Goal: Task Accomplishment & Management: Use online tool/utility

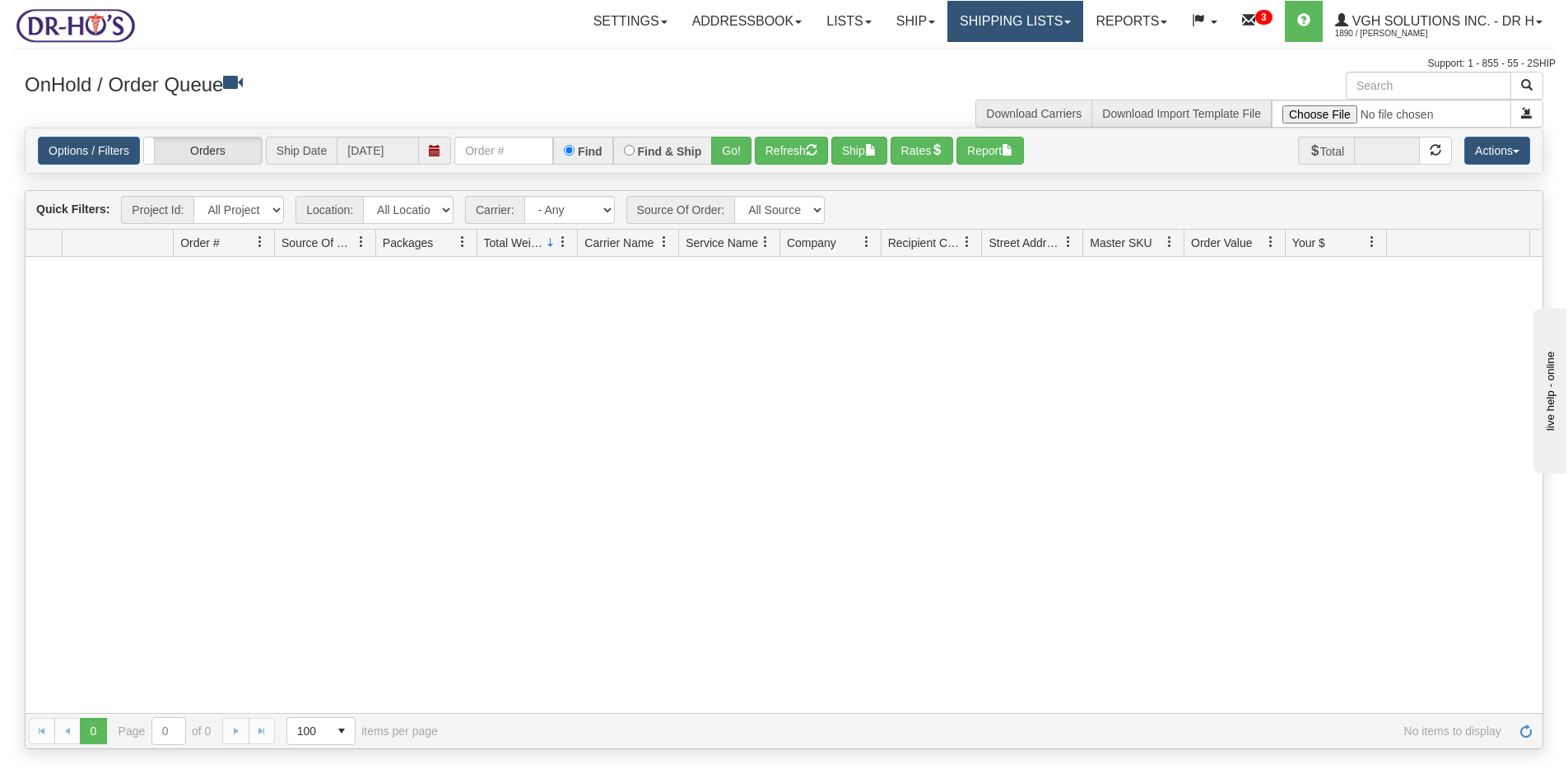
click at [1024, 15] on link "Shipping lists" at bounding box center [1014, 21] width 135 height 41
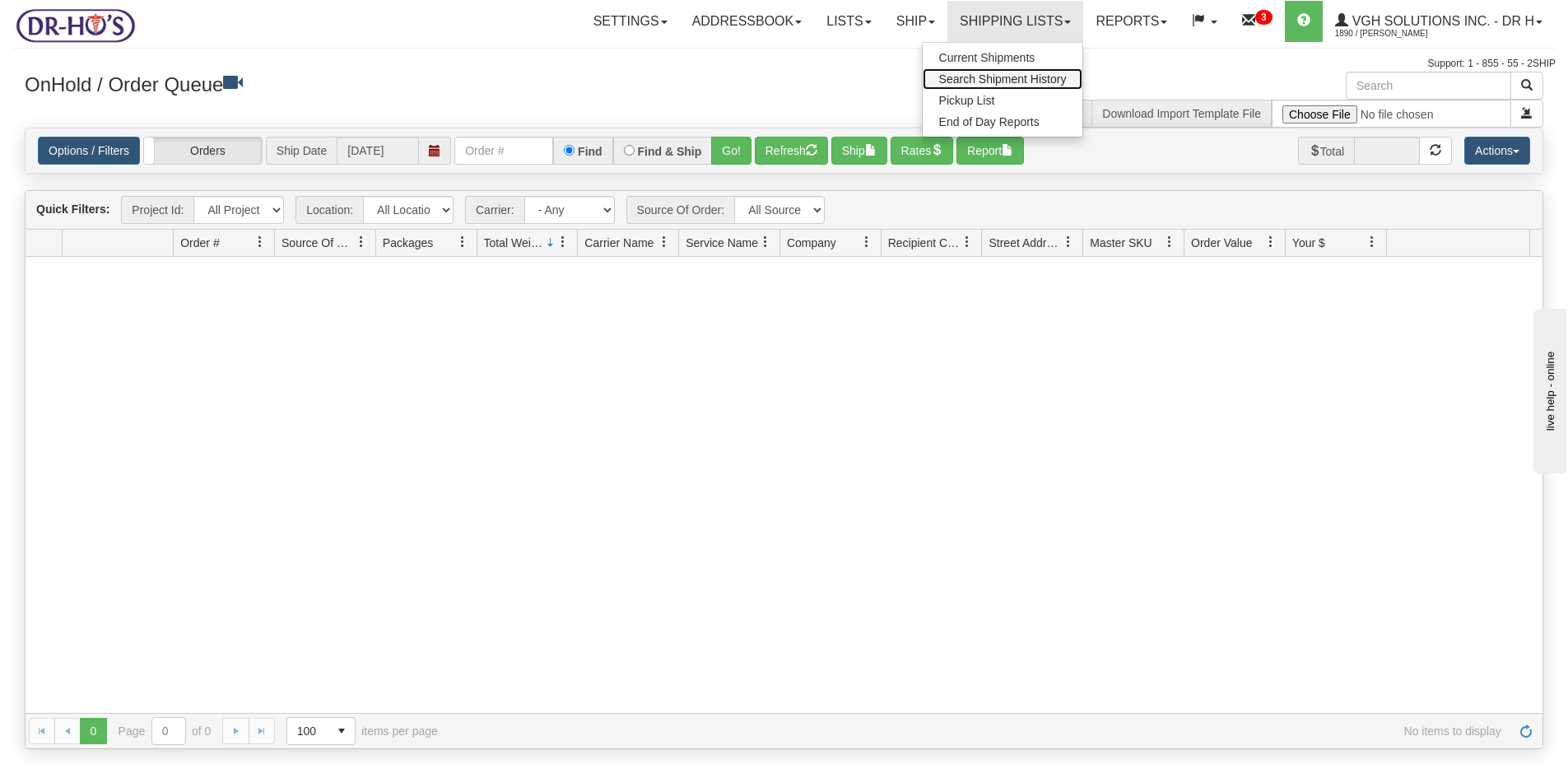
click at [968, 76] on span "Search Shipment History" at bounding box center [1002, 79] width 128 height 13
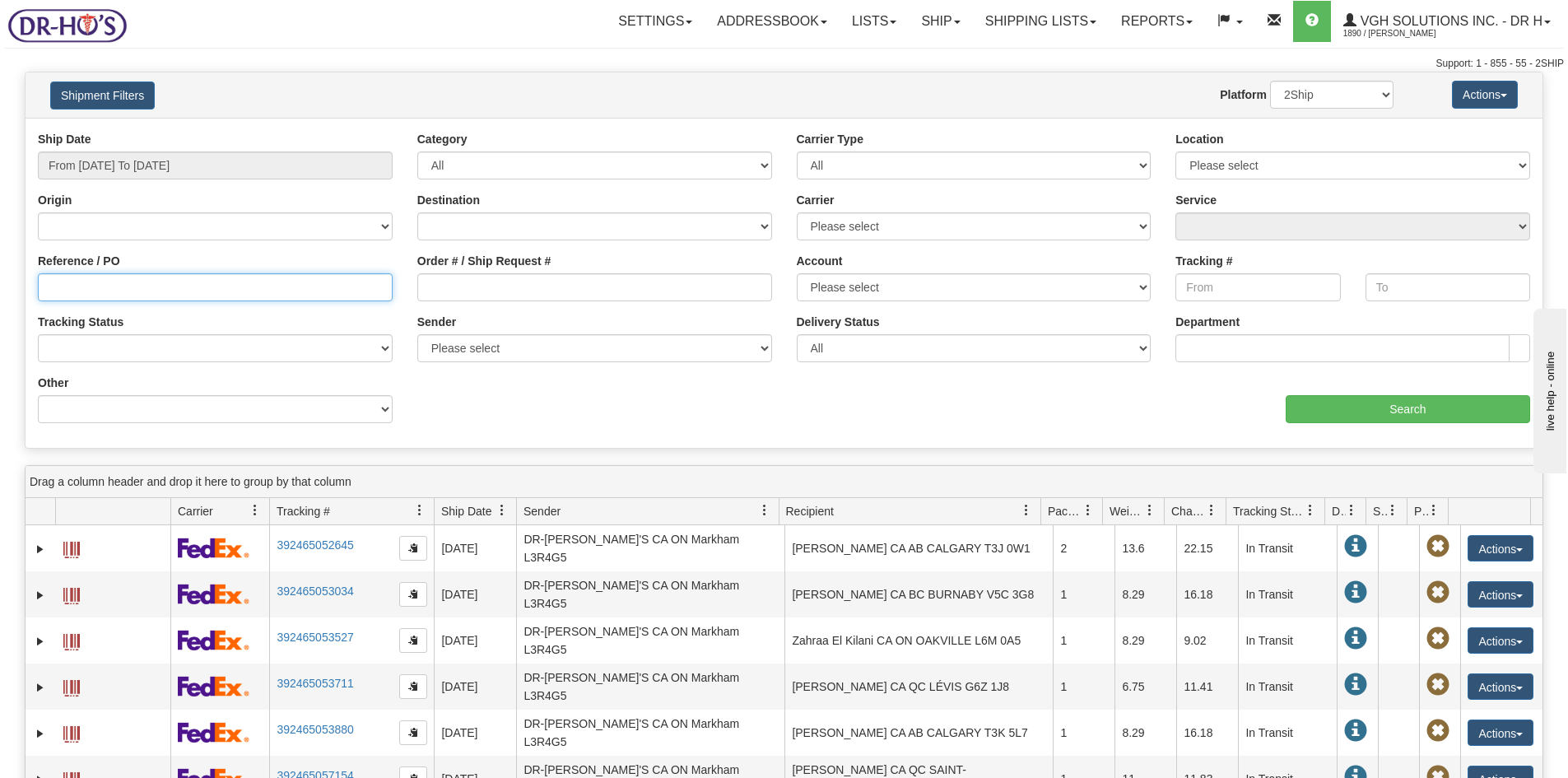
click at [84, 287] on input "Reference / PO" at bounding box center [214, 287] width 354 height 28
paste input "1201617"
type input "1201617"
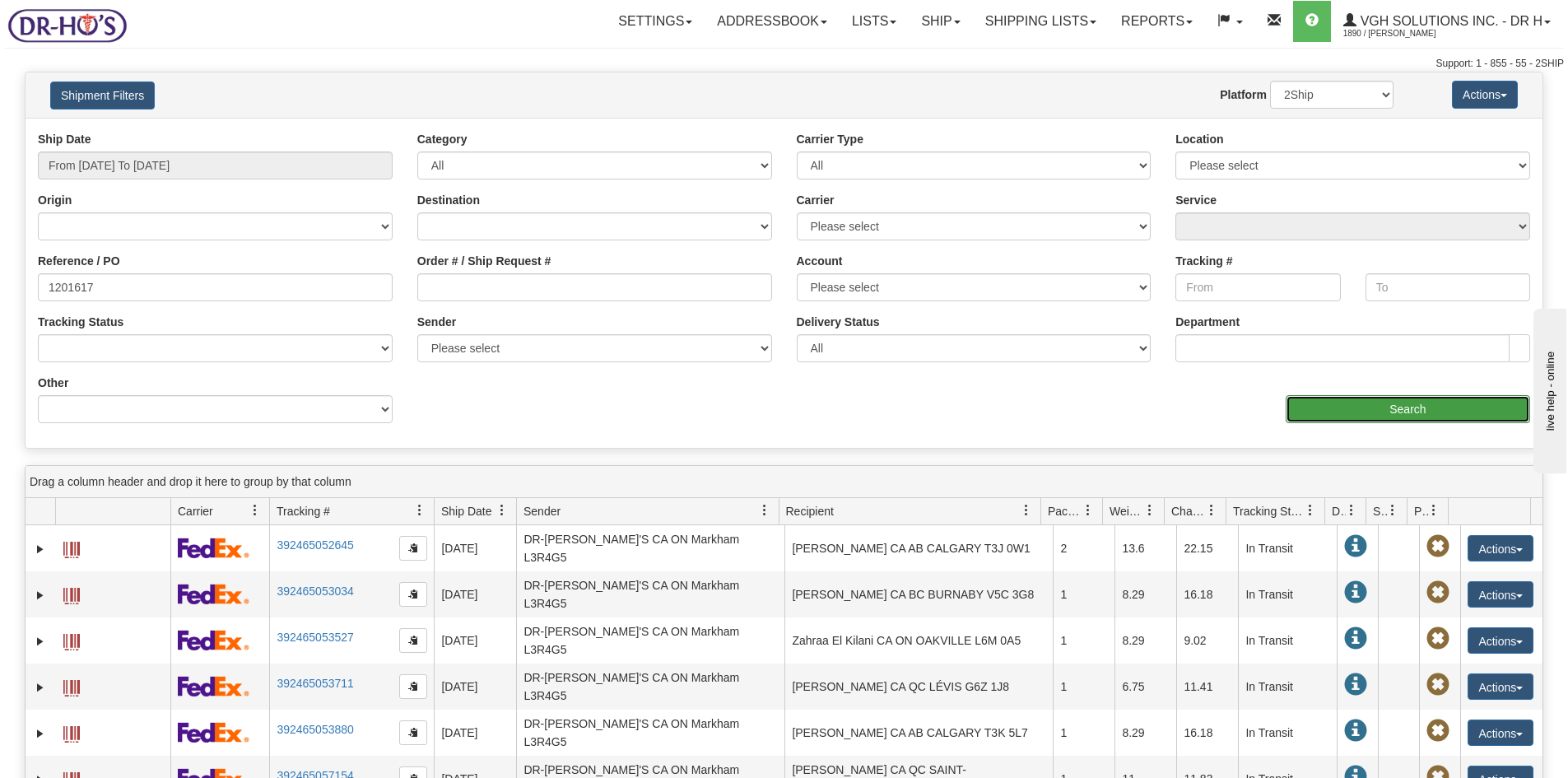
click at [1383, 401] on input "Search" at bounding box center [1408, 408] width 245 height 28
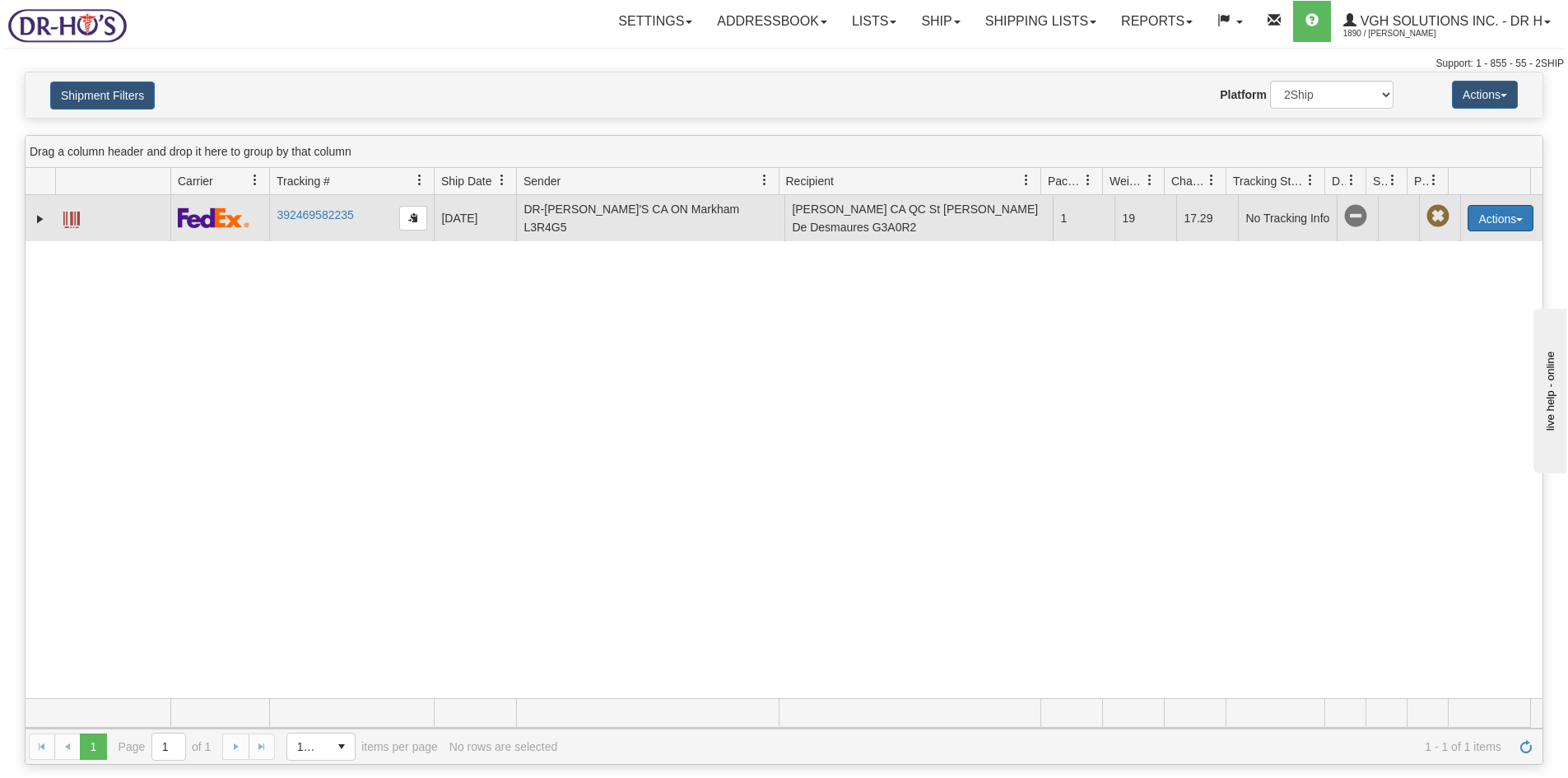
click at [1494, 218] on button "Actions" at bounding box center [1500, 217] width 66 height 26
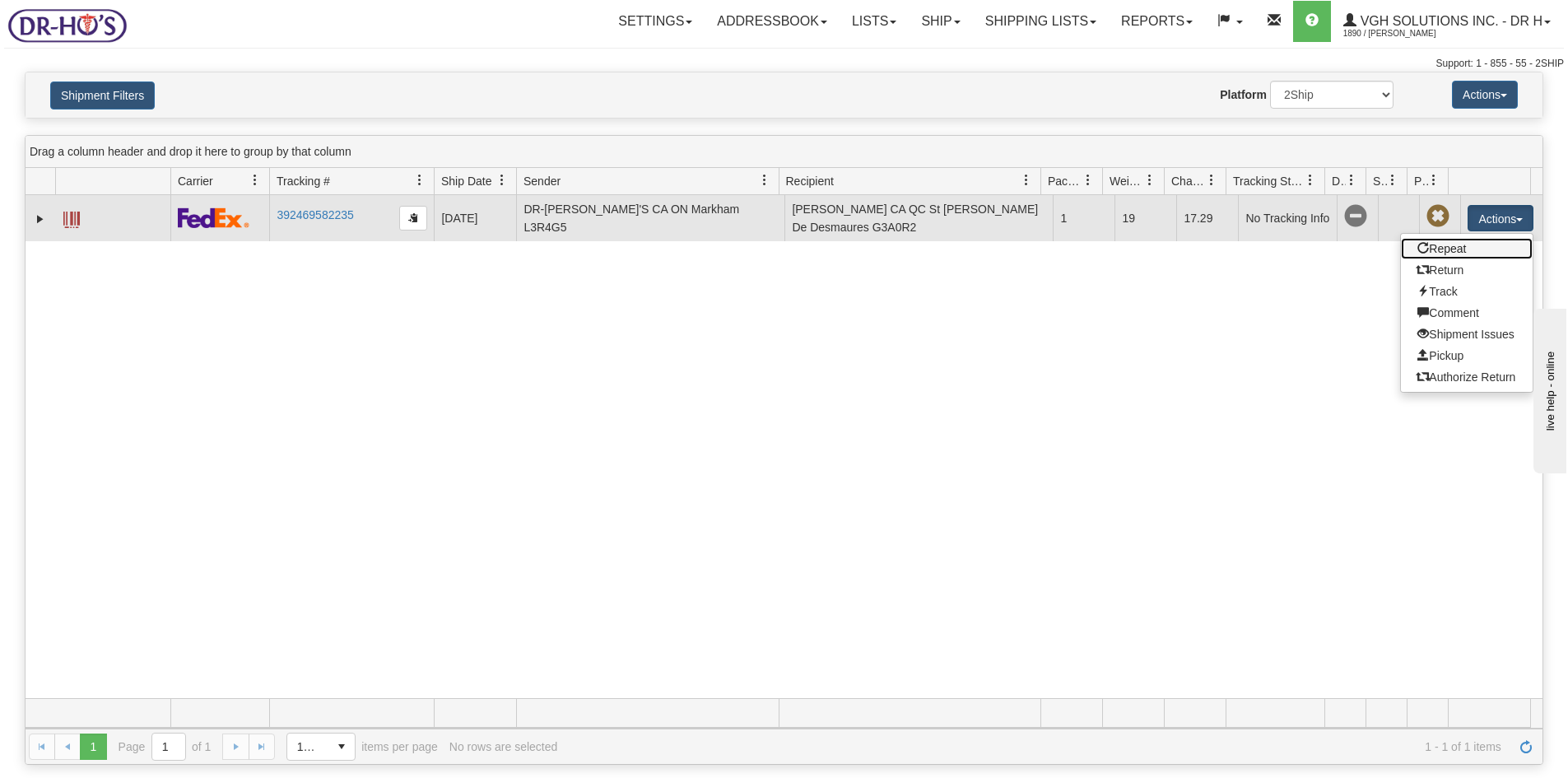
click at [1442, 252] on link "Repeat" at bounding box center [1466, 249] width 132 height 21
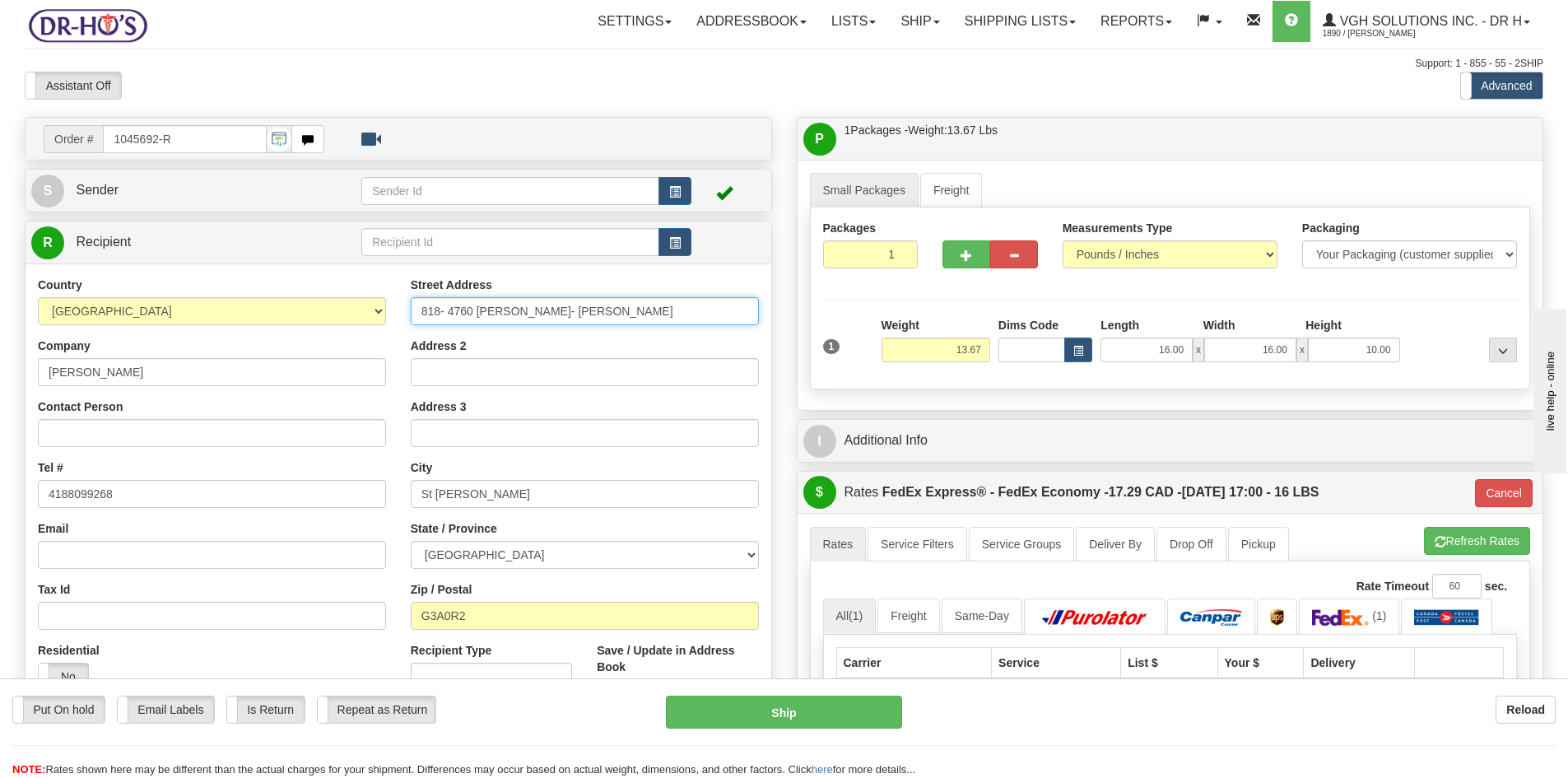
drag, startPoint x: 593, startPoint y: 313, endPoint x: 334, endPoint y: 313, distance: 259.0
click at [334, 313] on div "Country AFGHANISTAN ALAND ISLANDS ALBANIA ALGERIA AMERICAN SAMOA ANDORRA ANGOLA…" at bounding box center [398, 498] width 745 height 443
paste input "4960 Rue Lionel-Groulx, Apt 818"
type input "4960 Rue Lionel-Groulx, Apt 818"
drag, startPoint x: 482, startPoint y: 620, endPoint x: 346, endPoint y: 615, distance: 136.1
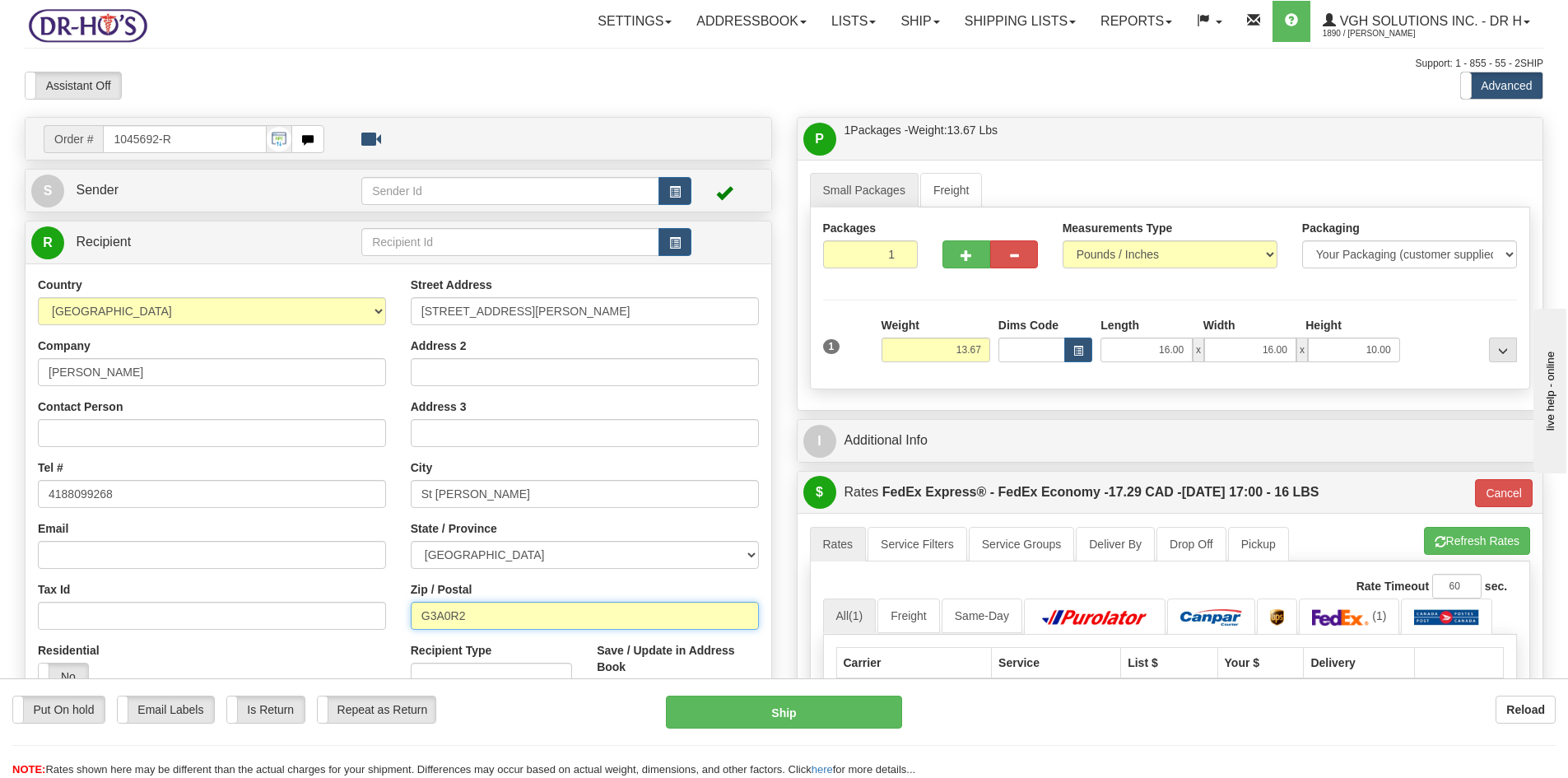
click at [353, 617] on div "Country AFGHANISTAN ALAND ISLANDS ALBANIA ALGERIA AMERICAN SAMOA ANDORRA ANGOLA…" at bounding box center [398, 498] width 745 height 443
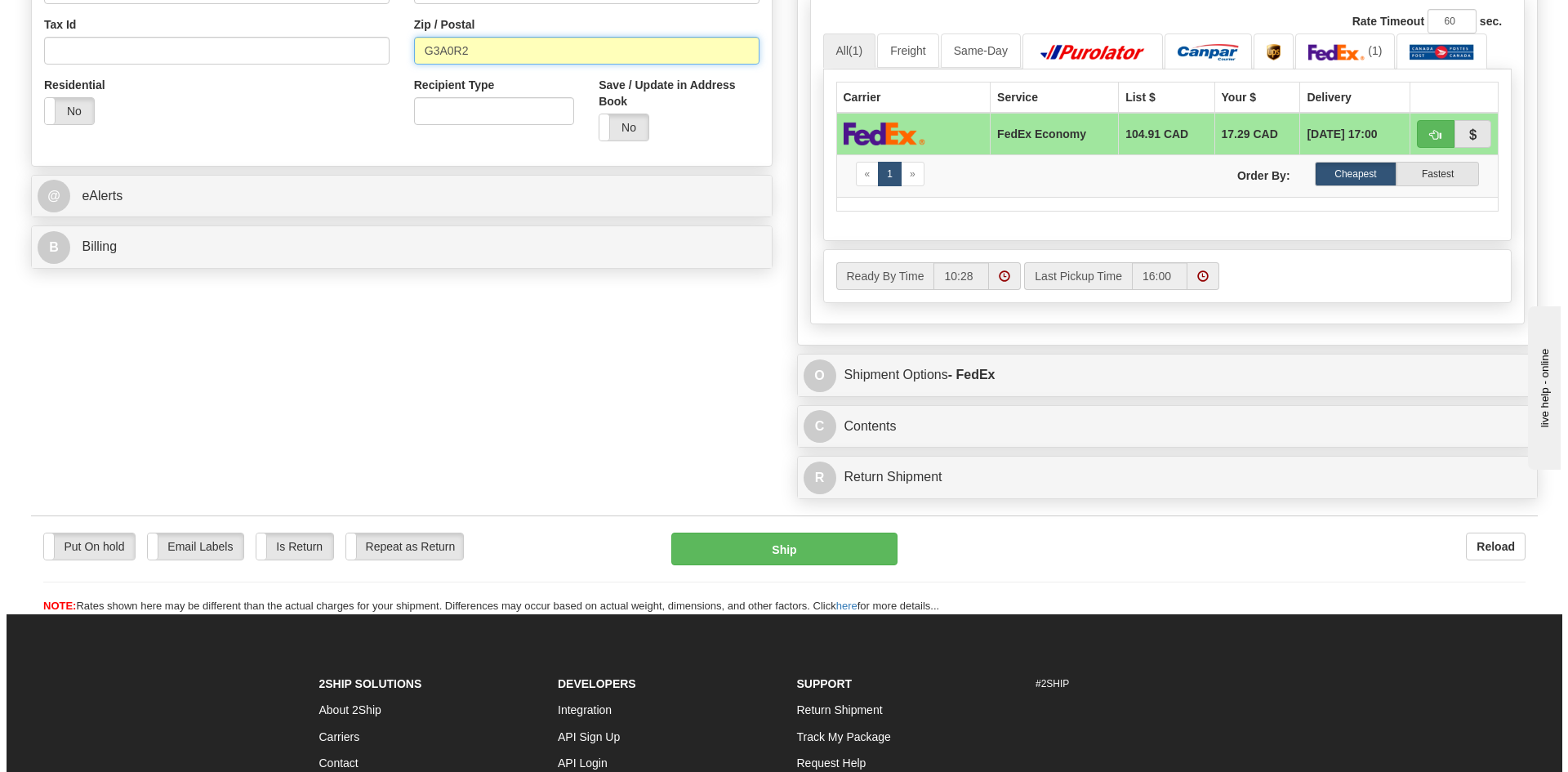
scroll to position [735, 0]
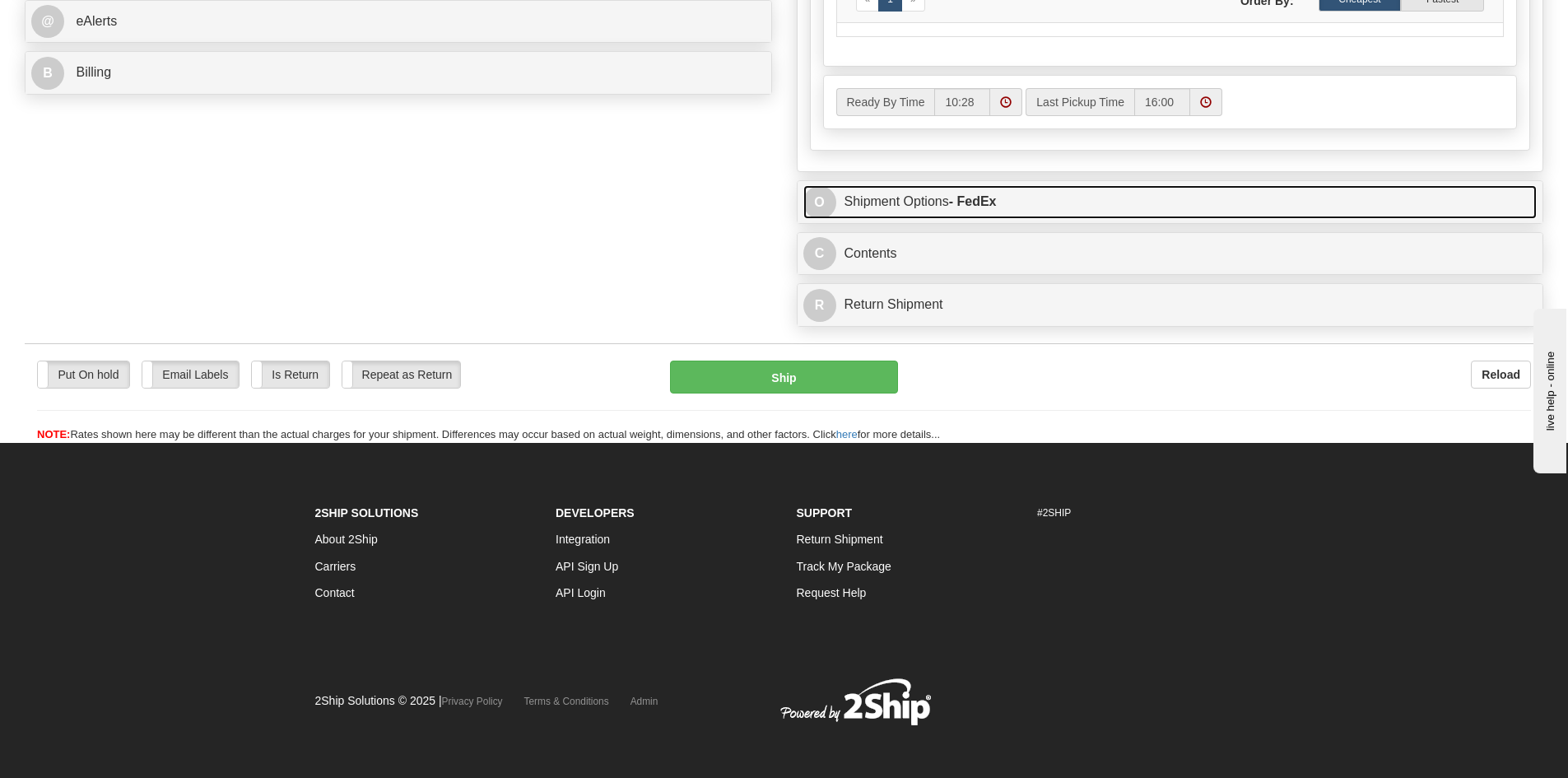
click at [1031, 205] on link "O Shipment Options - FedEx" at bounding box center [1170, 202] width 734 height 34
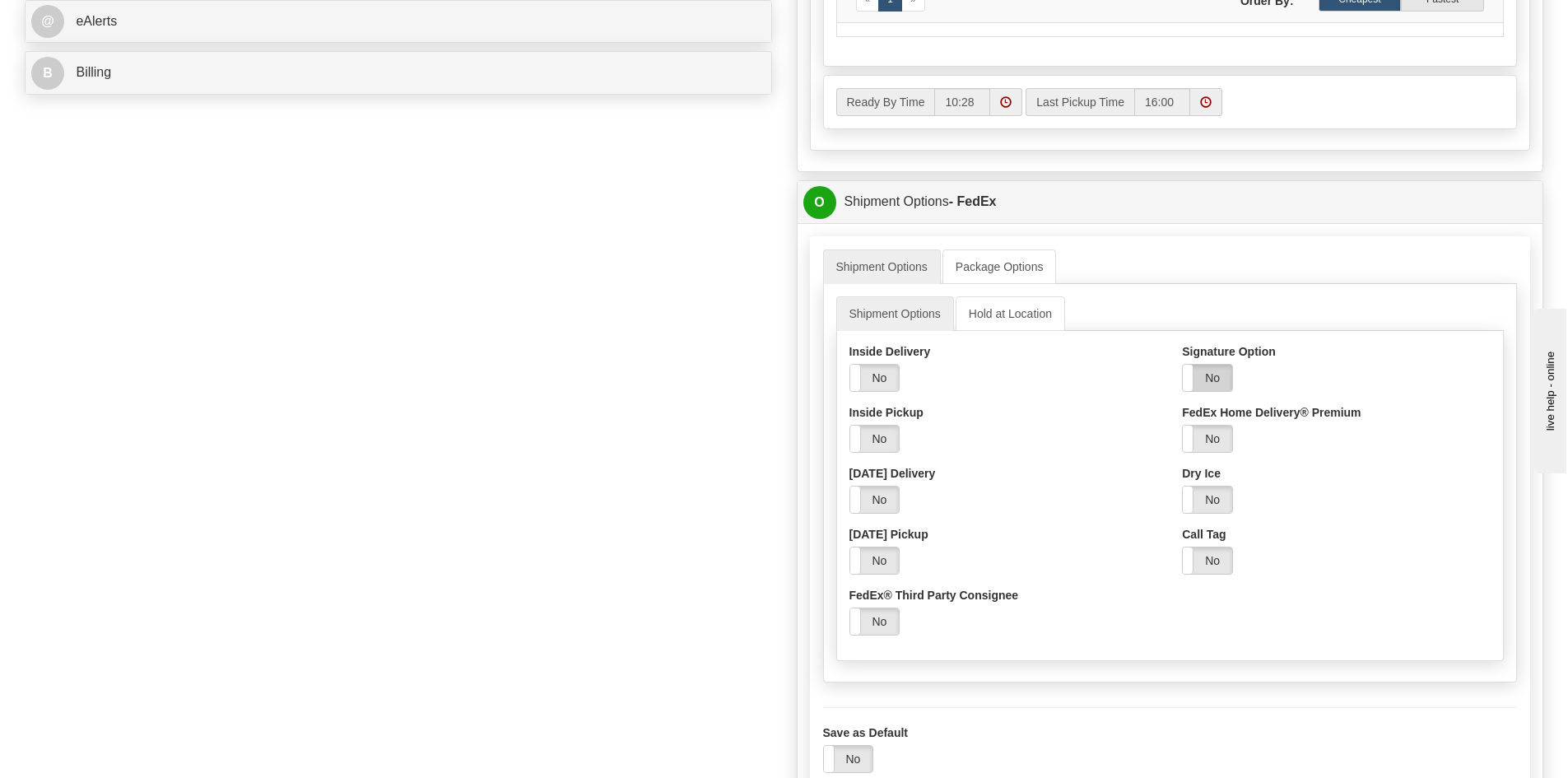
click at [1212, 374] on label "No" at bounding box center [1207, 377] width 49 height 26
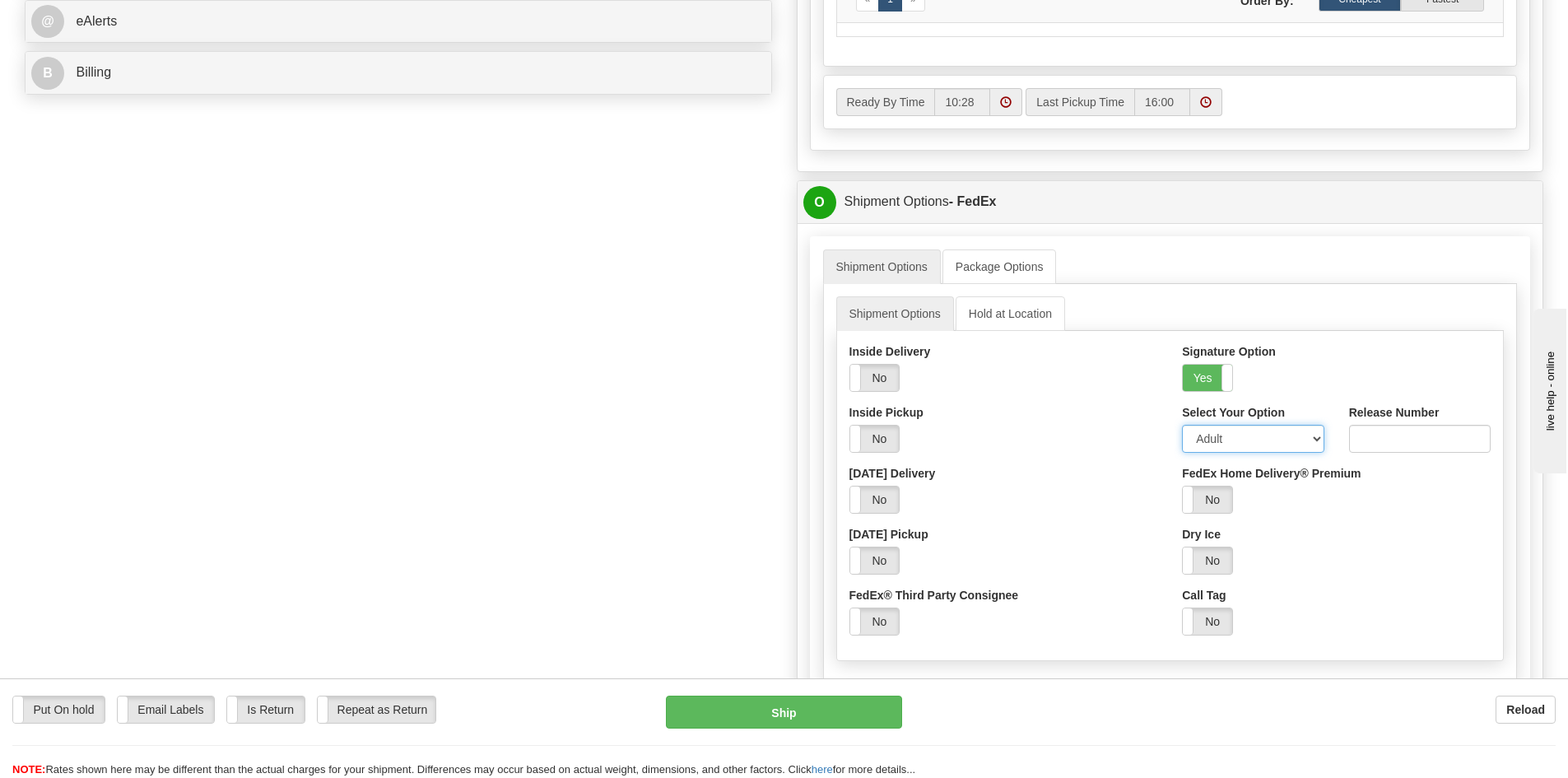
click at [1245, 438] on select "Adult Direct Indirect No Signature Required Service Default" at bounding box center [1252, 438] width 141 height 28
click at [1182, 425] on select "Adult Direct Indirect No Signature Required Service Default" at bounding box center [1252, 438] width 141 height 28
click at [816, 717] on button "Ship" at bounding box center [784, 712] width 236 height 33
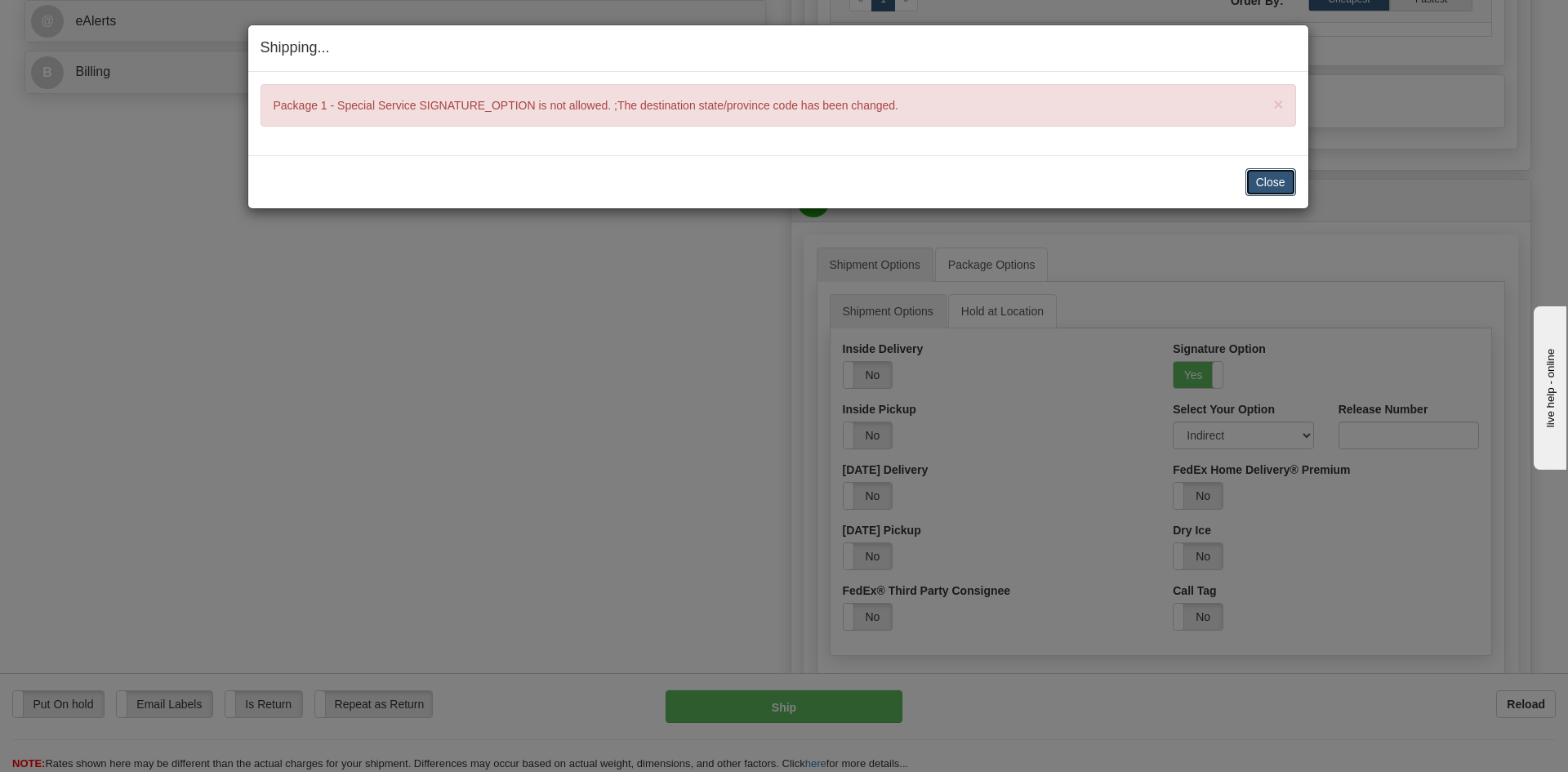
click at [1276, 179] on button "Close" at bounding box center [1270, 182] width 50 height 28
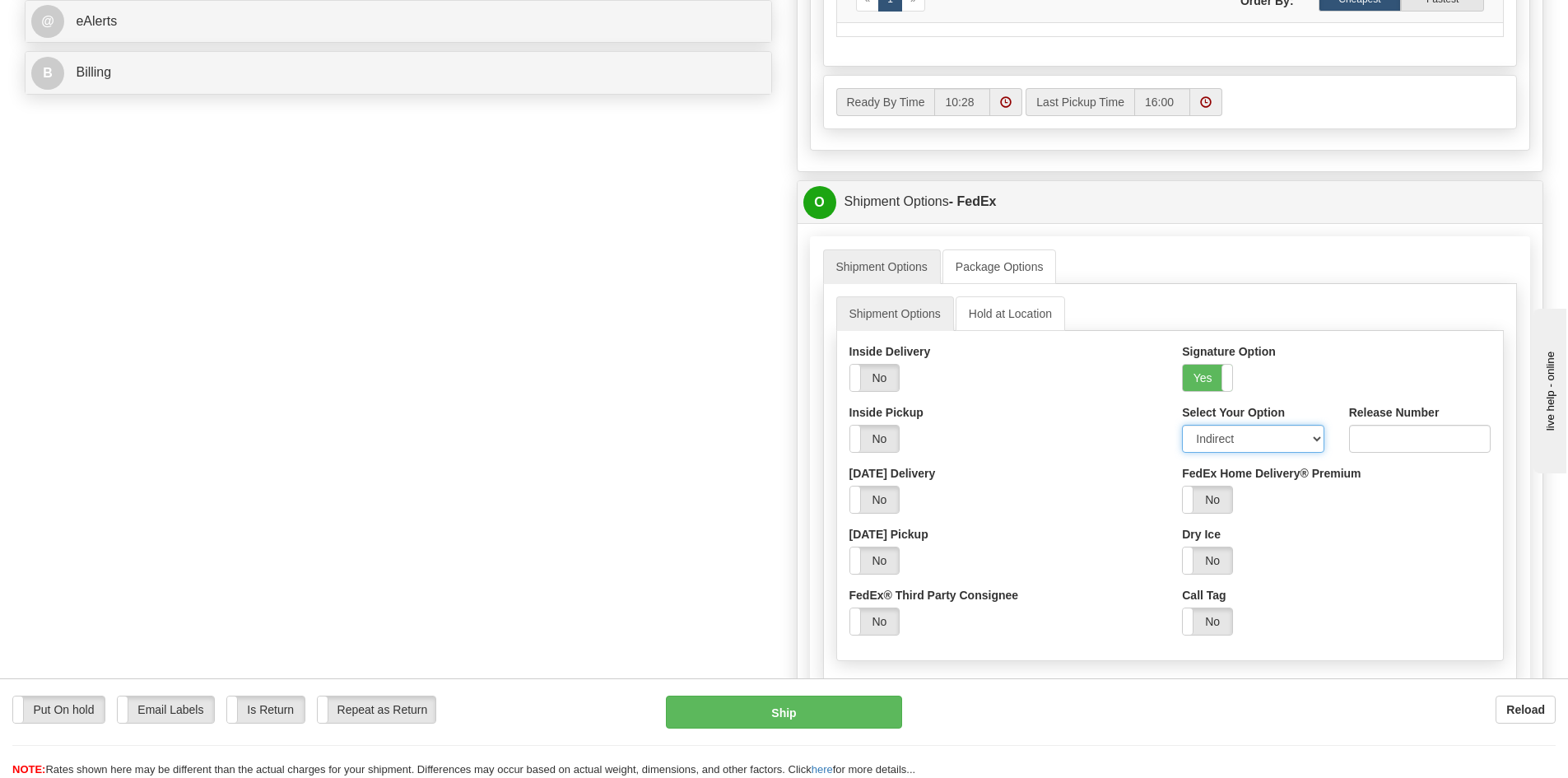
drag, startPoint x: 1292, startPoint y: 442, endPoint x: 1279, endPoint y: 444, distance: 13.2
click at [1291, 442] on select "Adult Direct Indirect No Signature Required Service Default" at bounding box center [1252, 438] width 141 height 28
select select "0"
click at [1182, 425] on select "Adult Direct Indirect No Signature Required Service Default" at bounding box center [1252, 438] width 141 height 28
click at [774, 712] on button "Ship" at bounding box center [784, 712] width 236 height 33
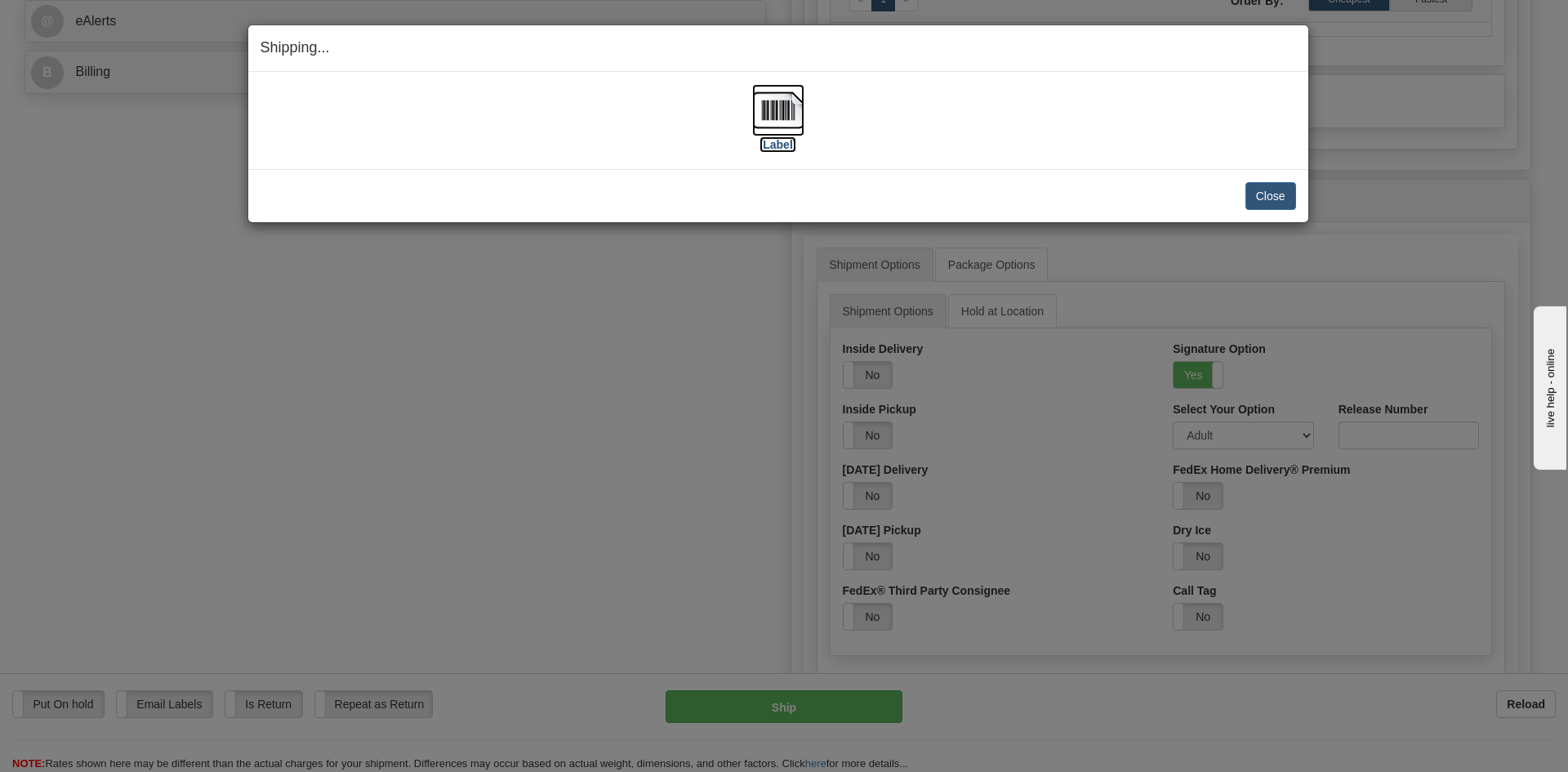
click at [780, 112] on img at bounding box center [777, 110] width 52 height 52
click at [1284, 193] on button "Close" at bounding box center [1270, 195] width 50 height 28
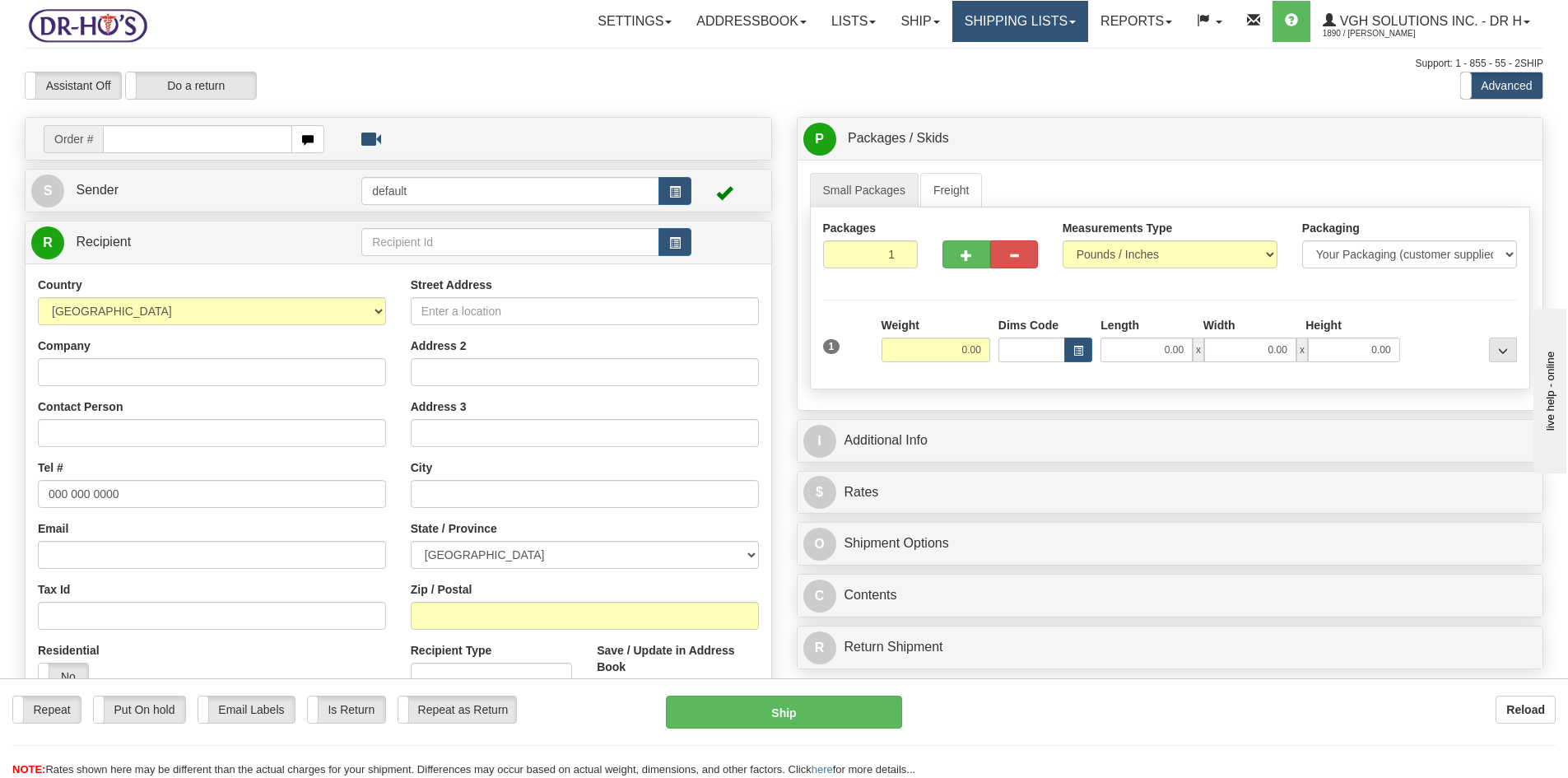
click at [981, 30] on link "Shipping lists" at bounding box center [1020, 21] width 135 height 41
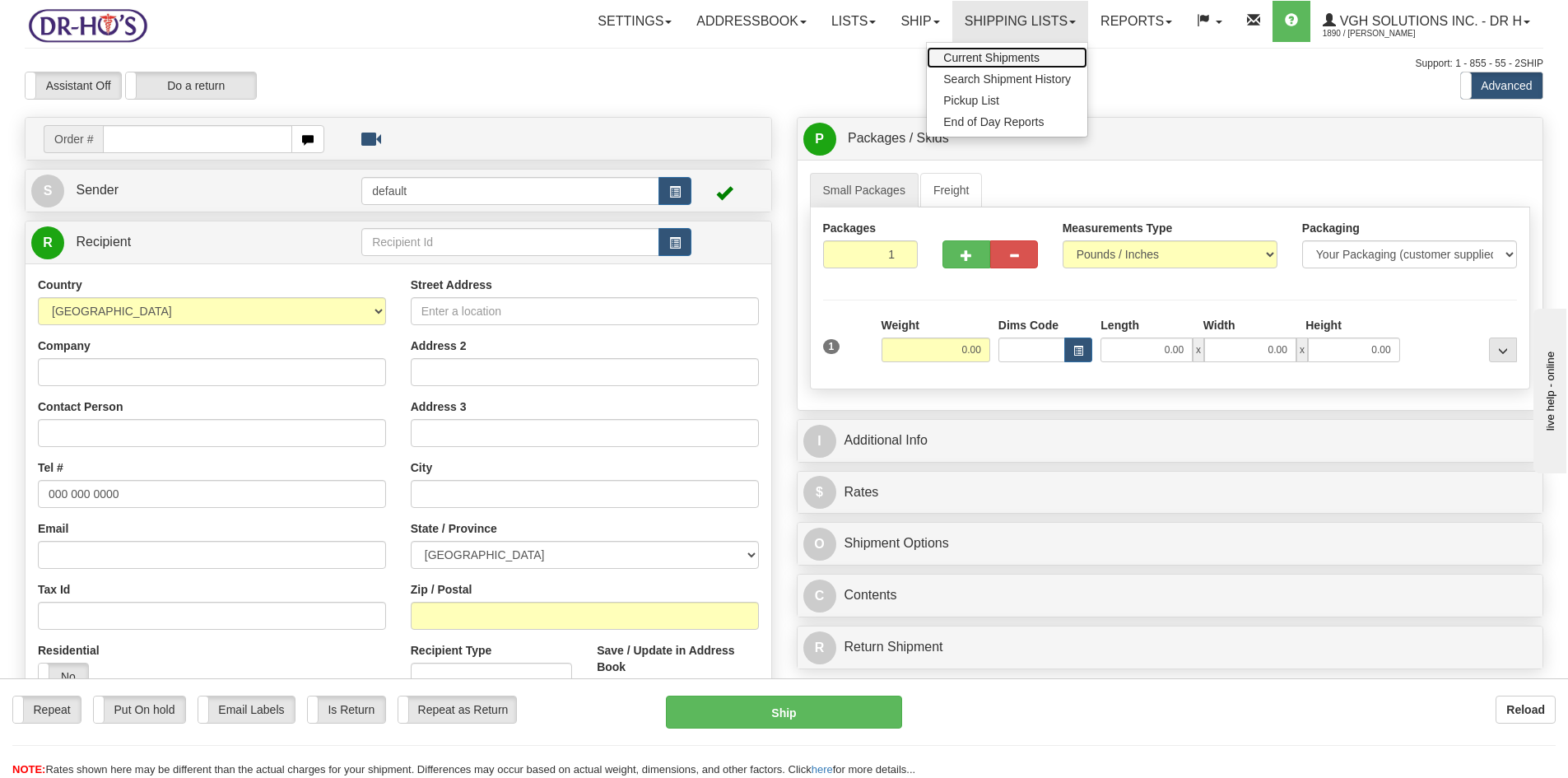
click at [964, 53] on span "Current Shipments" at bounding box center [991, 58] width 96 height 13
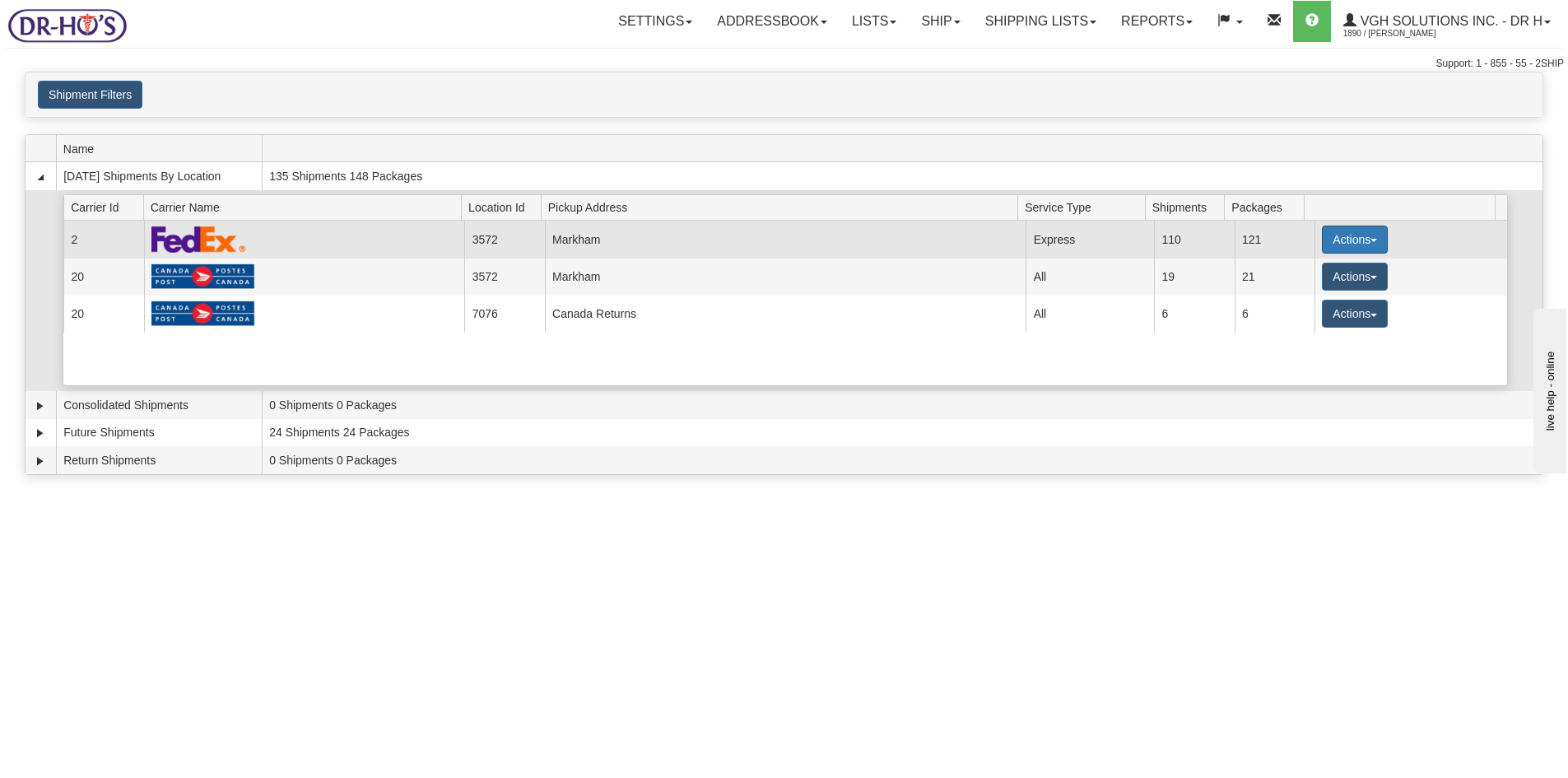
click at [1336, 239] on button "Actions" at bounding box center [1354, 239] width 66 height 28
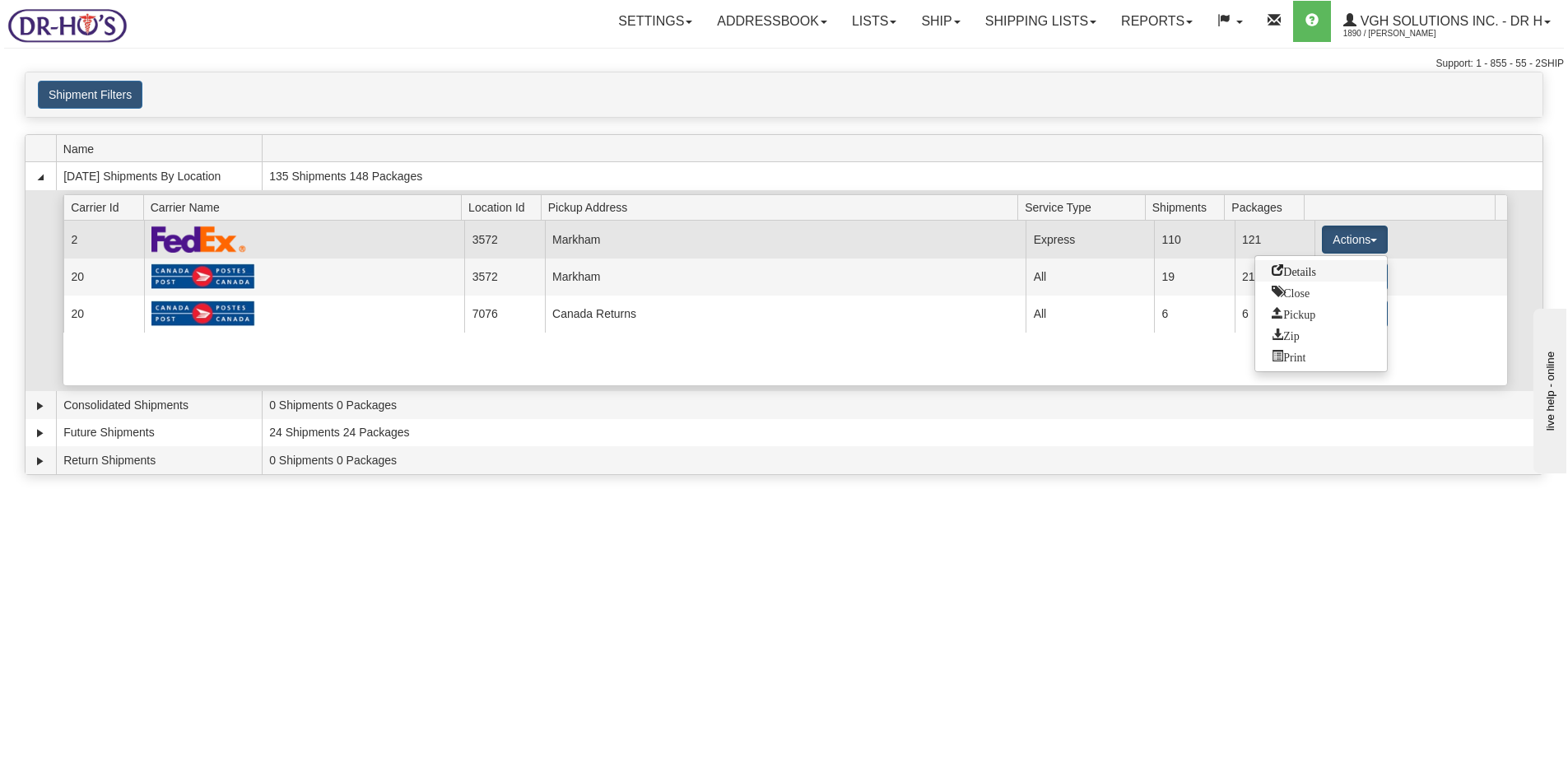
click at [1294, 273] on span "Details" at bounding box center [1293, 270] width 44 height 12
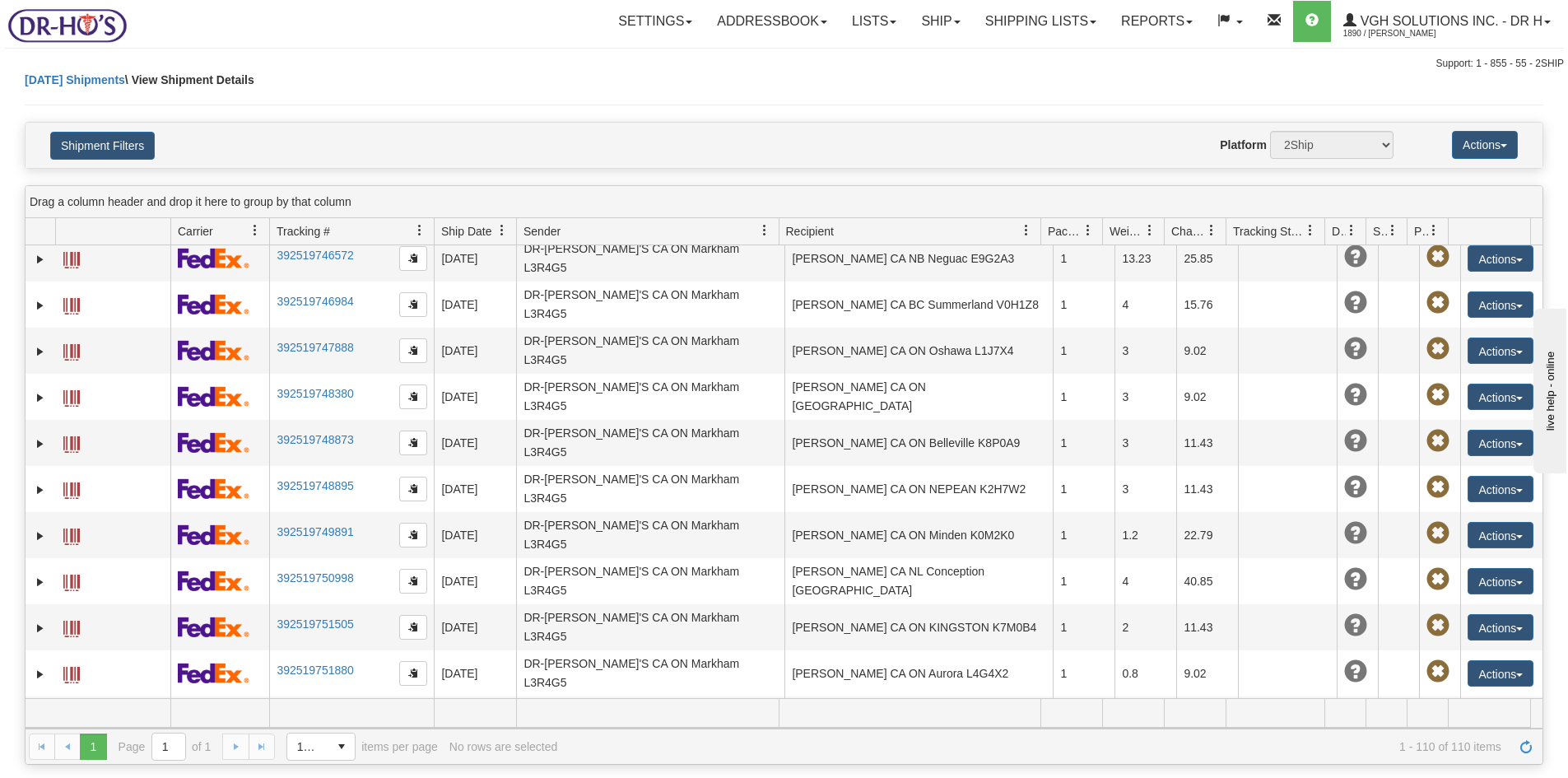
click at [1069, 85] on div "Today Shipments \ View Shipment Details" at bounding box center [784, 97] width 1518 height 50
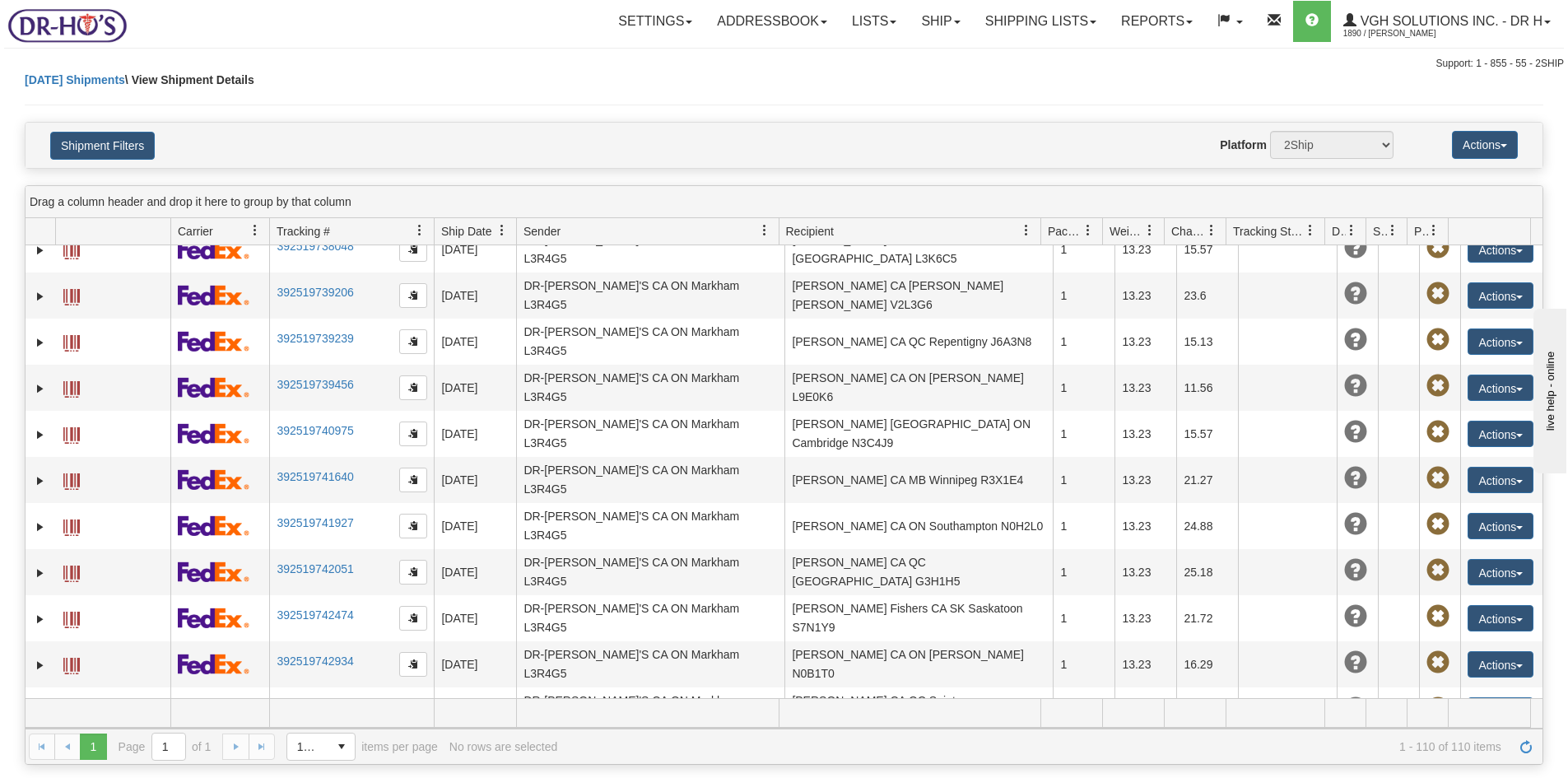
click at [924, 24] on link "Ship" at bounding box center [940, 21] width 63 height 41
click at [865, 78] on span "OnHold / Order Queue" at bounding box center [897, 79] width 116 height 13
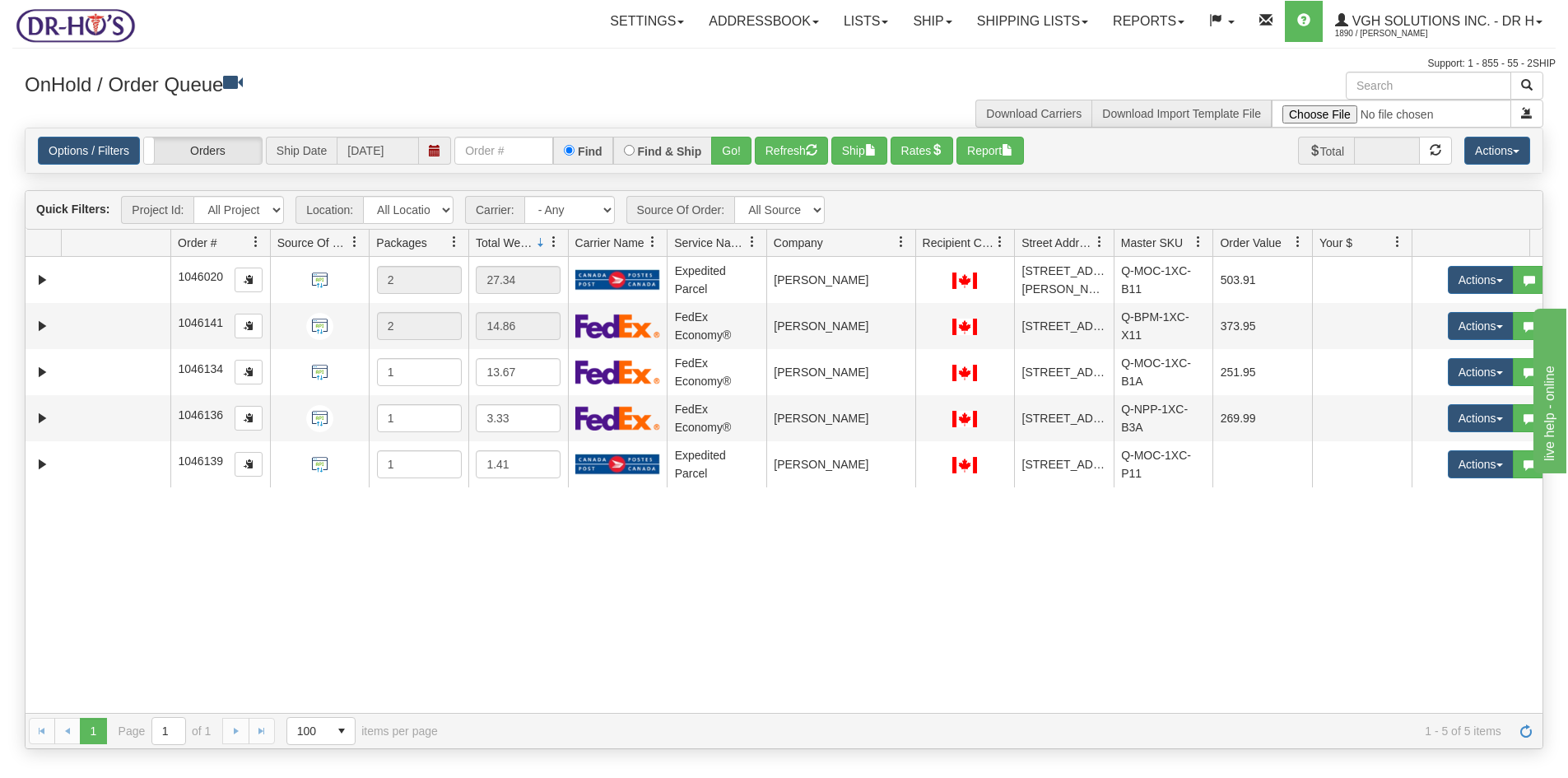
drag, startPoint x: 879, startPoint y: 239, endPoint x: 903, endPoint y: 245, distance: 24.7
click at [903, 245] on div "Id Location Request Id Reply Id Order # Source Of Order Packages Total Weight C…" at bounding box center [778, 242] width 1505 height 26
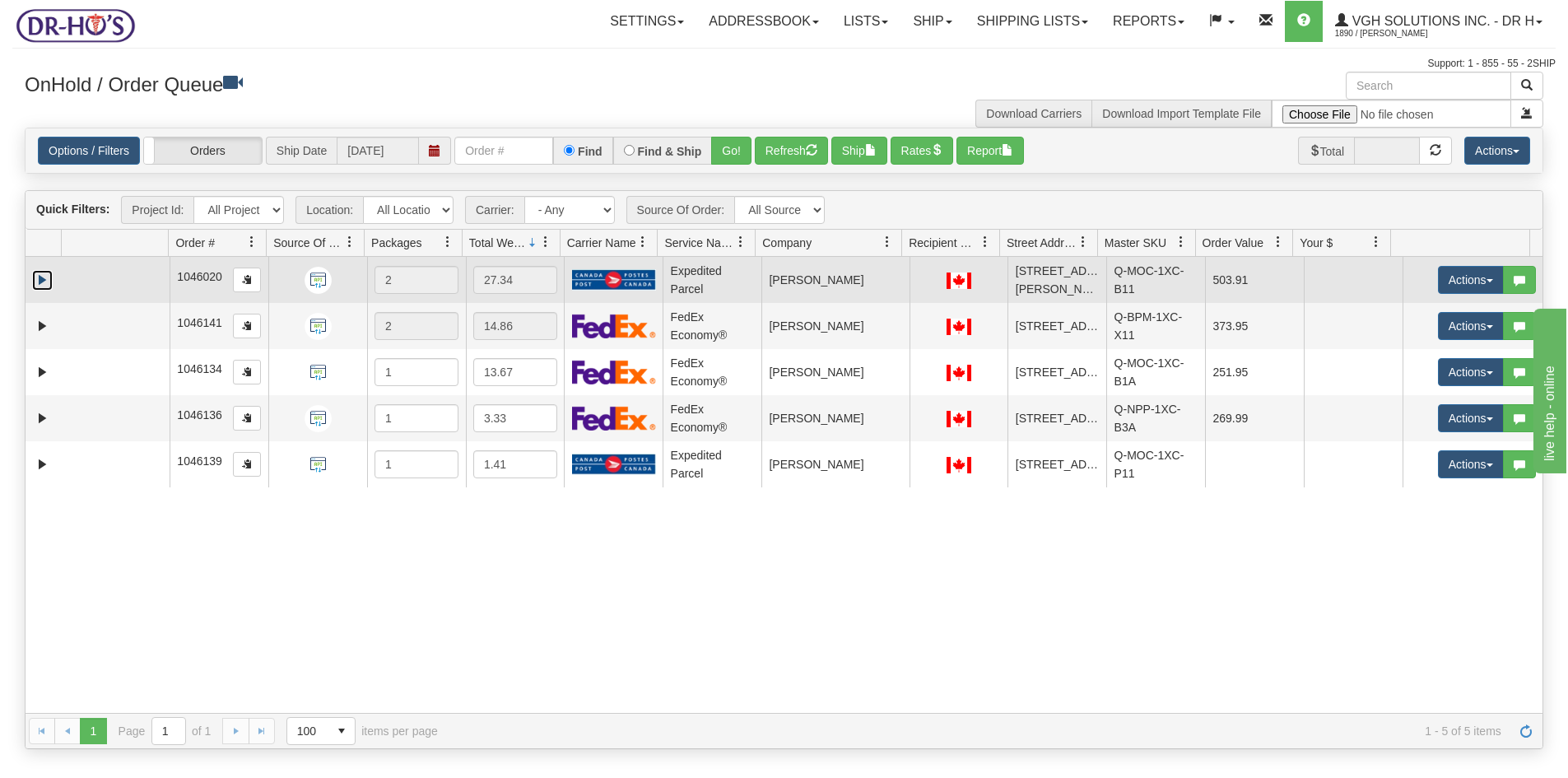
click at [45, 277] on link "Expand" at bounding box center [41, 280] width 20 height 20
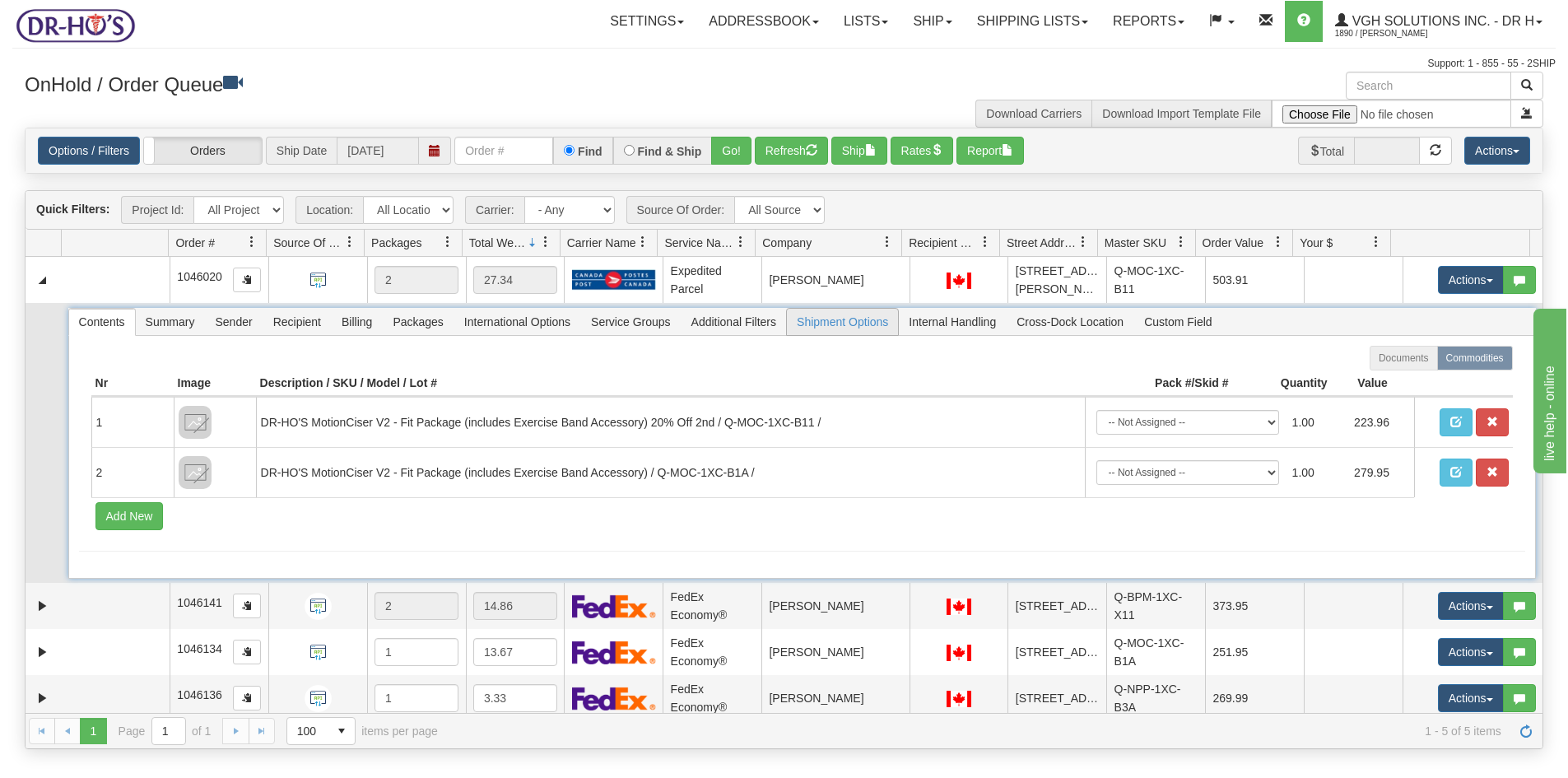
click at [845, 328] on span "Shipment Options" at bounding box center [842, 321] width 111 height 26
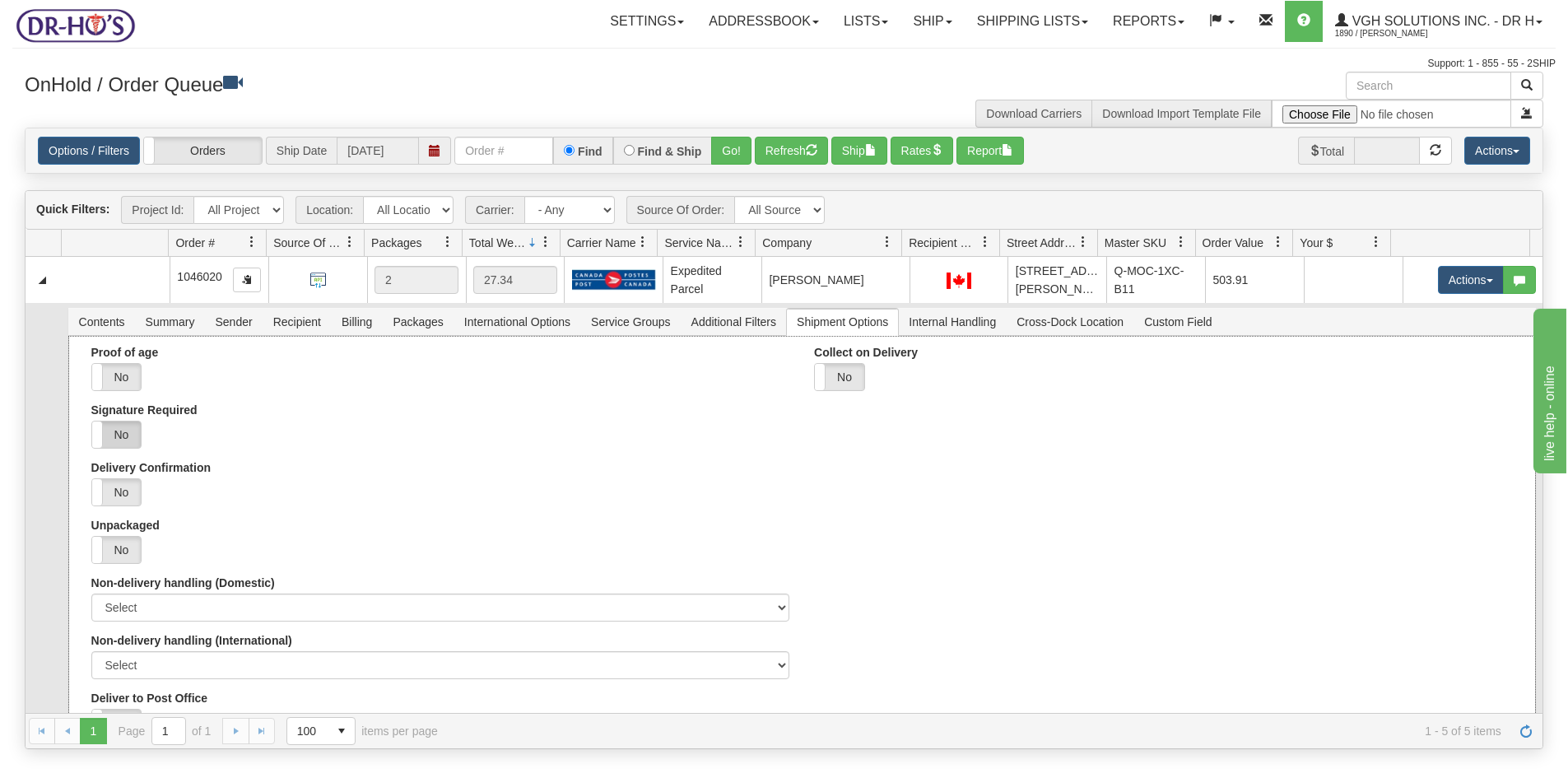
click at [124, 441] on label "No" at bounding box center [116, 434] width 49 height 26
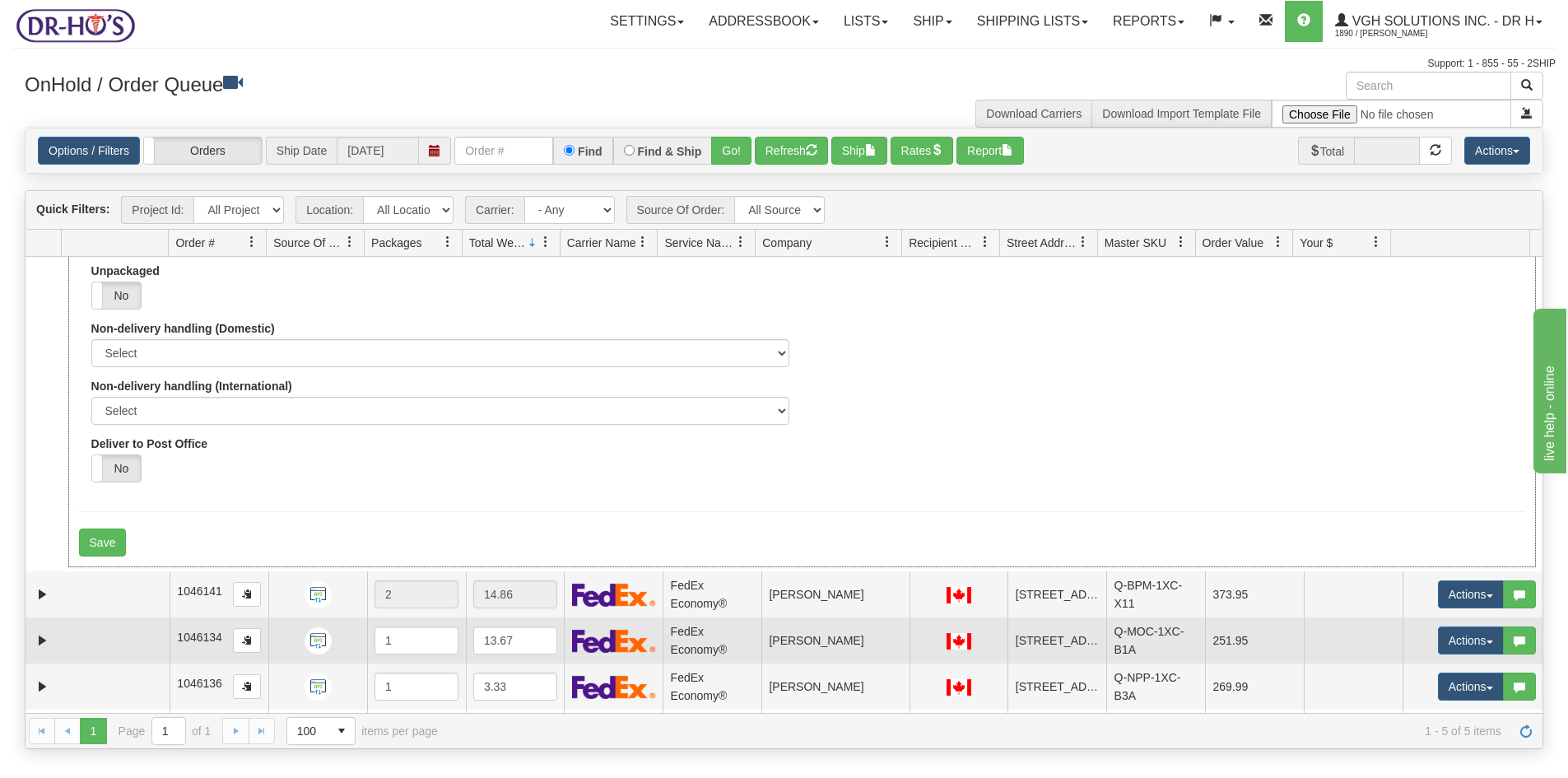
scroll to position [316, 0]
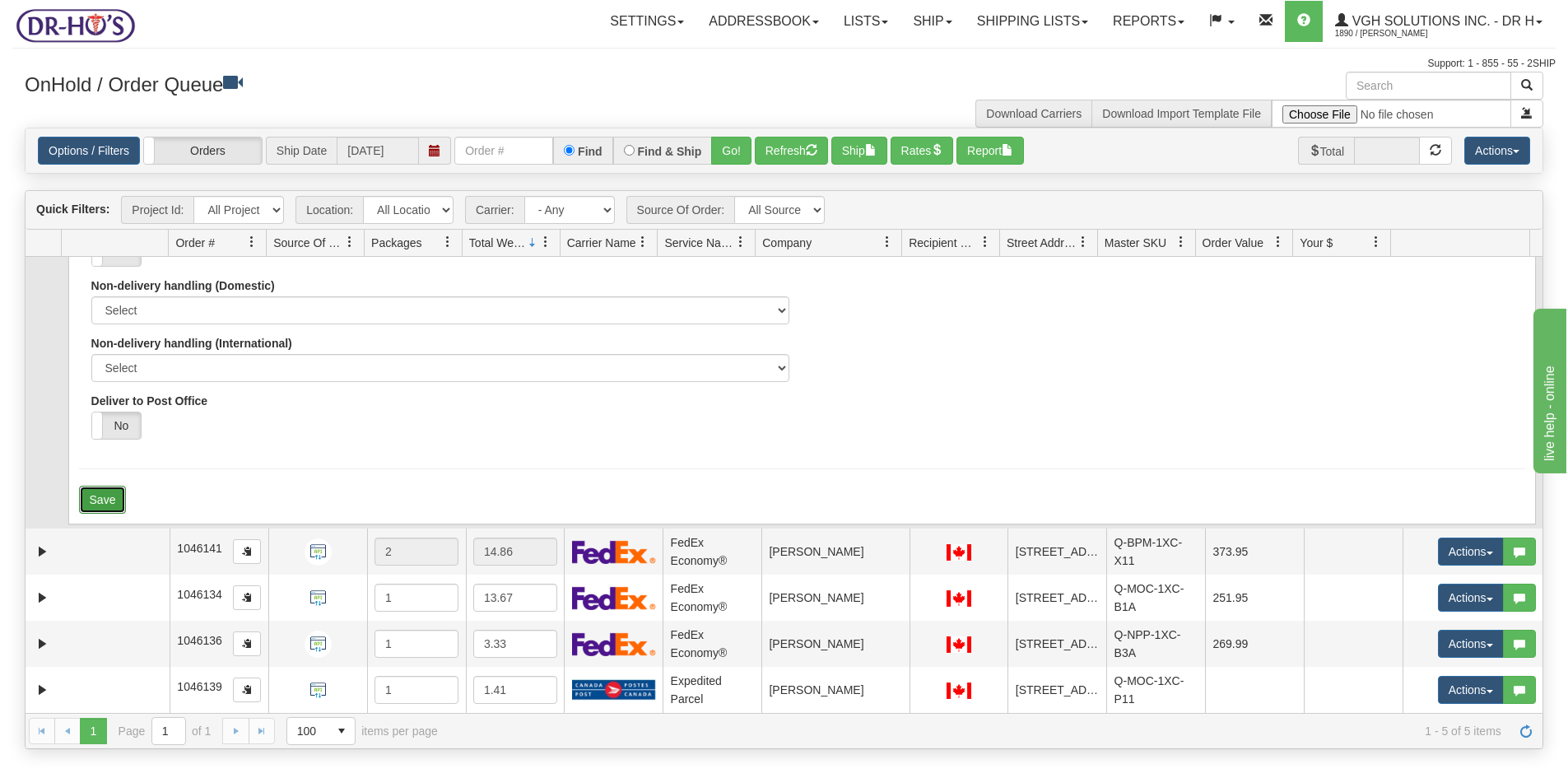
click at [100, 486] on button "Save" at bounding box center [103, 499] width 48 height 28
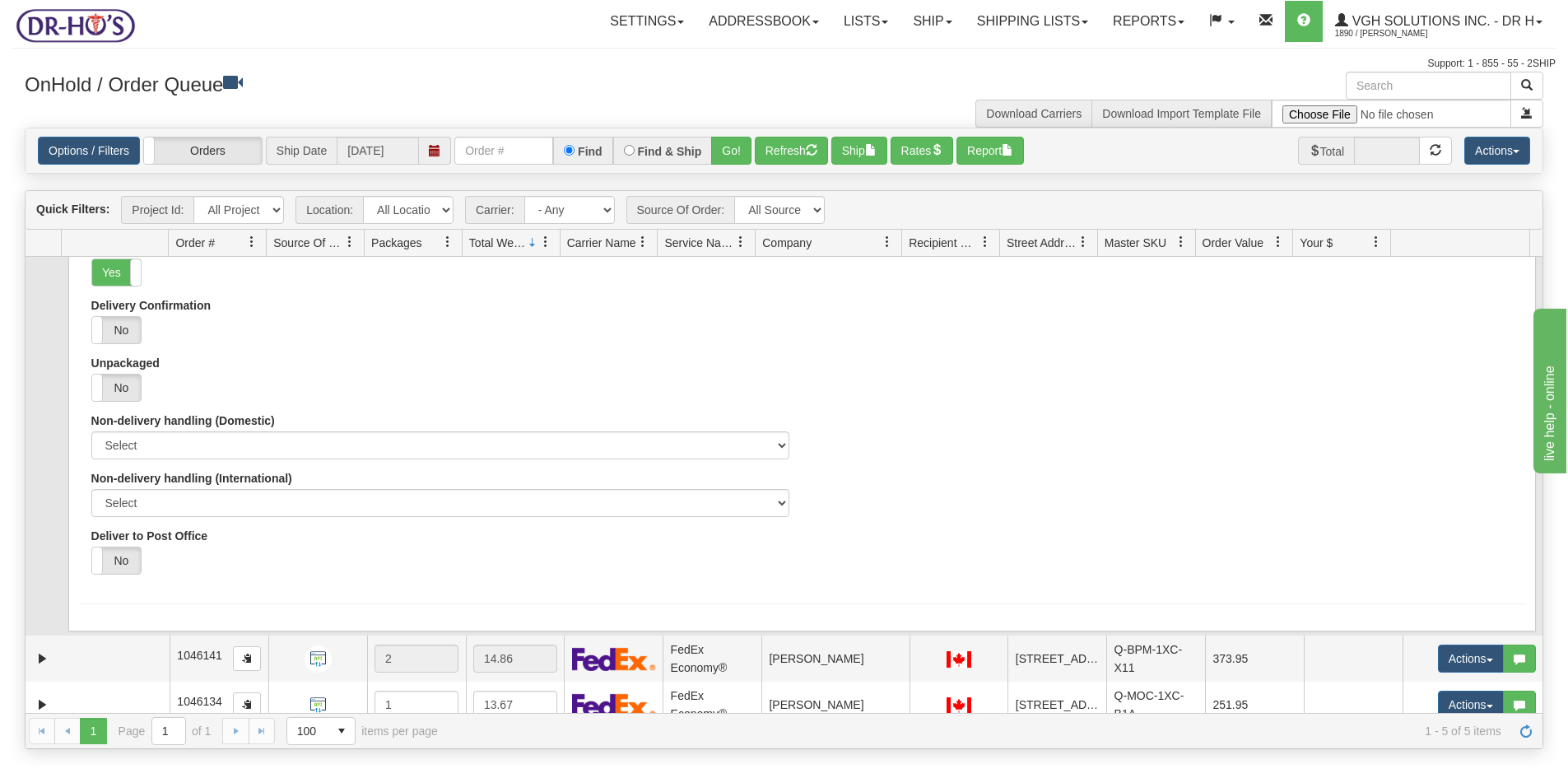
scroll to position [0, 0]
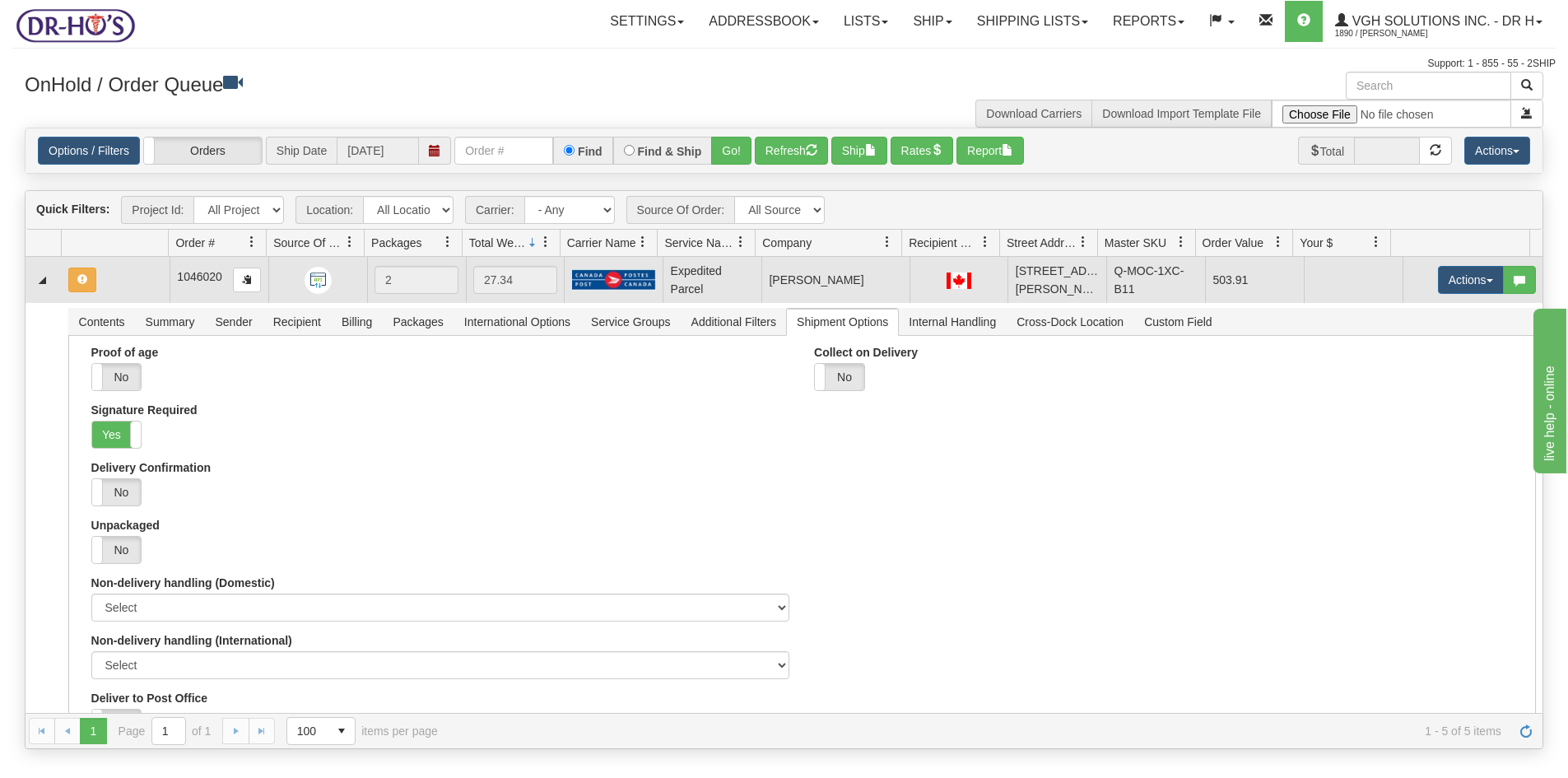
drag, startPoint x: 138, startPoint y: 286, endPoint x: 206, endPoint y: 281, distance: 68.2
click at [139, 285] on td at bounding box center [114, 280] width 109 height 46
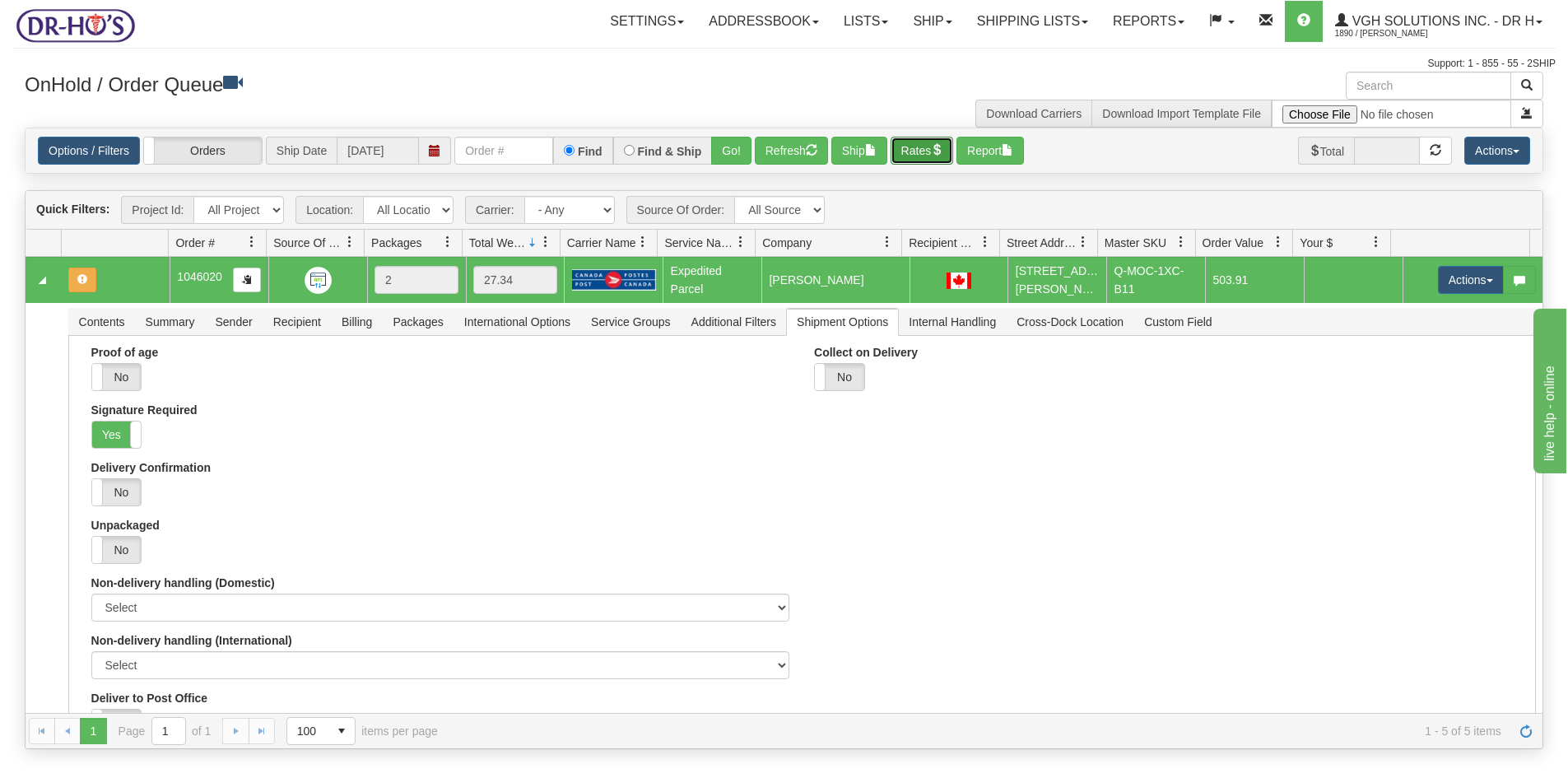
click at [929, 153] on button "Rates" at bounding box center [922, 150] width 63 height 28
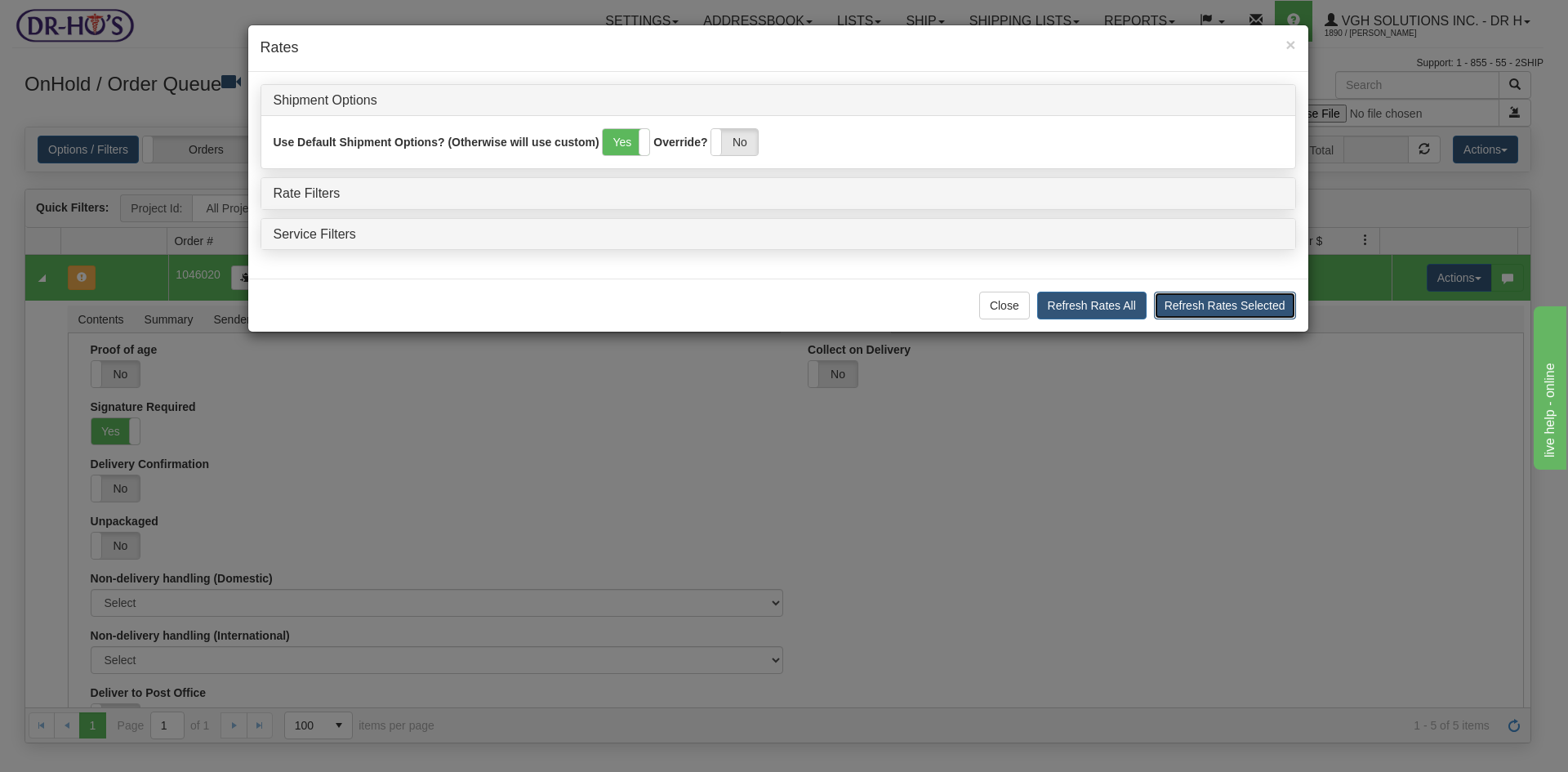
click at [1254, 306] on button "Refresh Rates Selected" at bounding box center [1224, 305] width 142 height 28
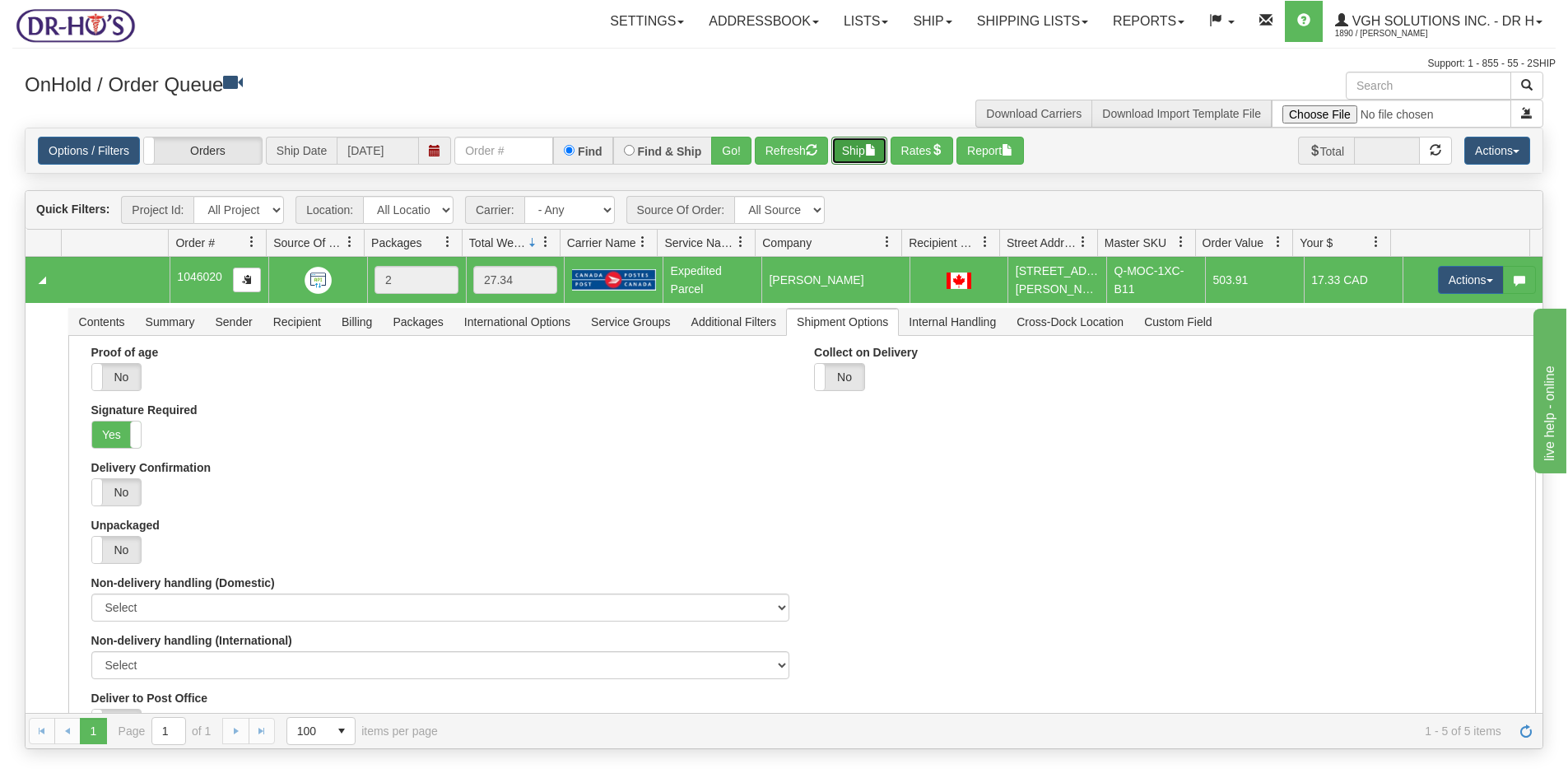
click at [856, 149] on button "Ship" at bounding box center [859, 150] width 56 height 28
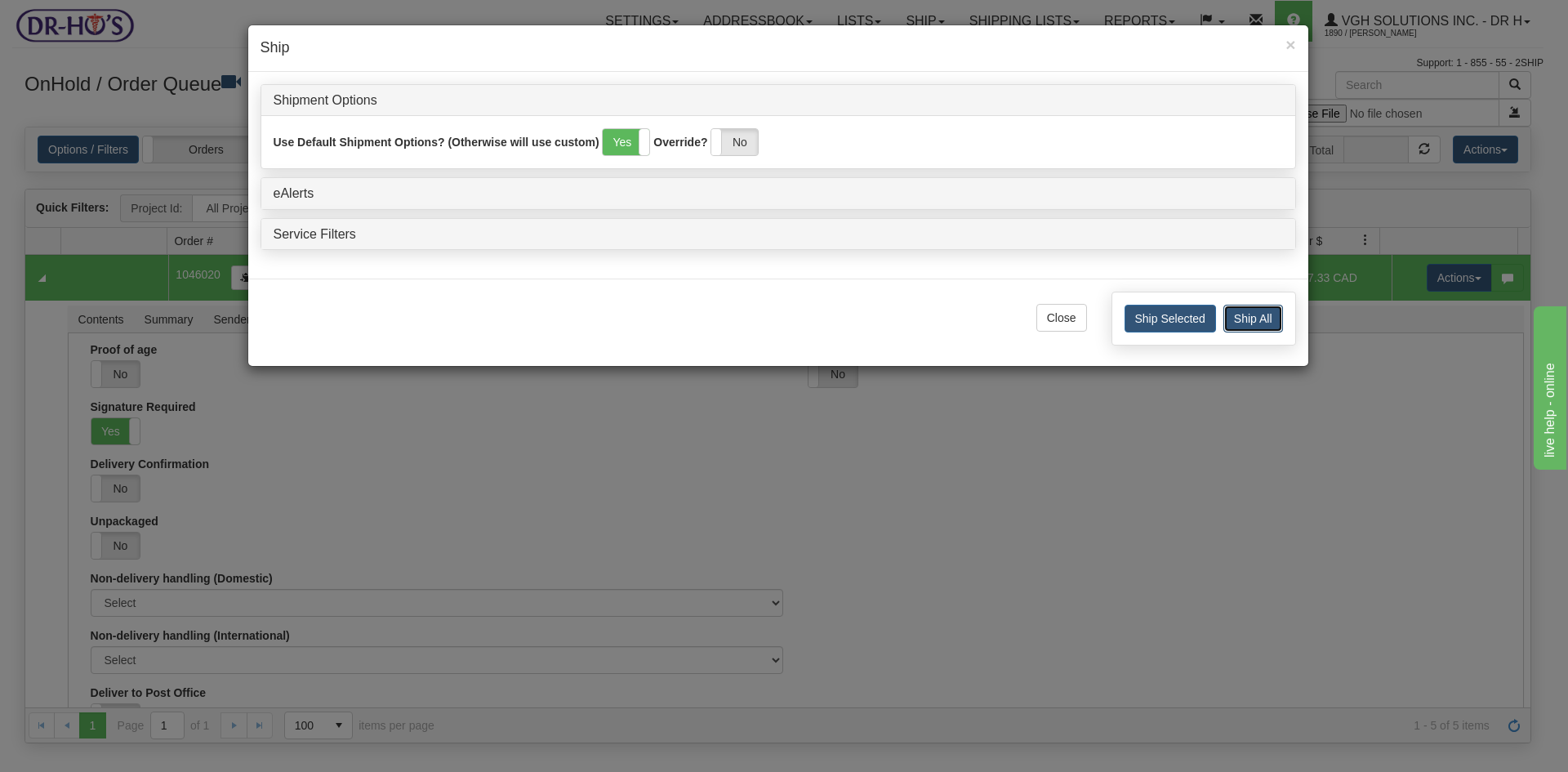
click at [1261, 315] on button "Ship All" at bounding box center [1253, 318] width 60 height 28
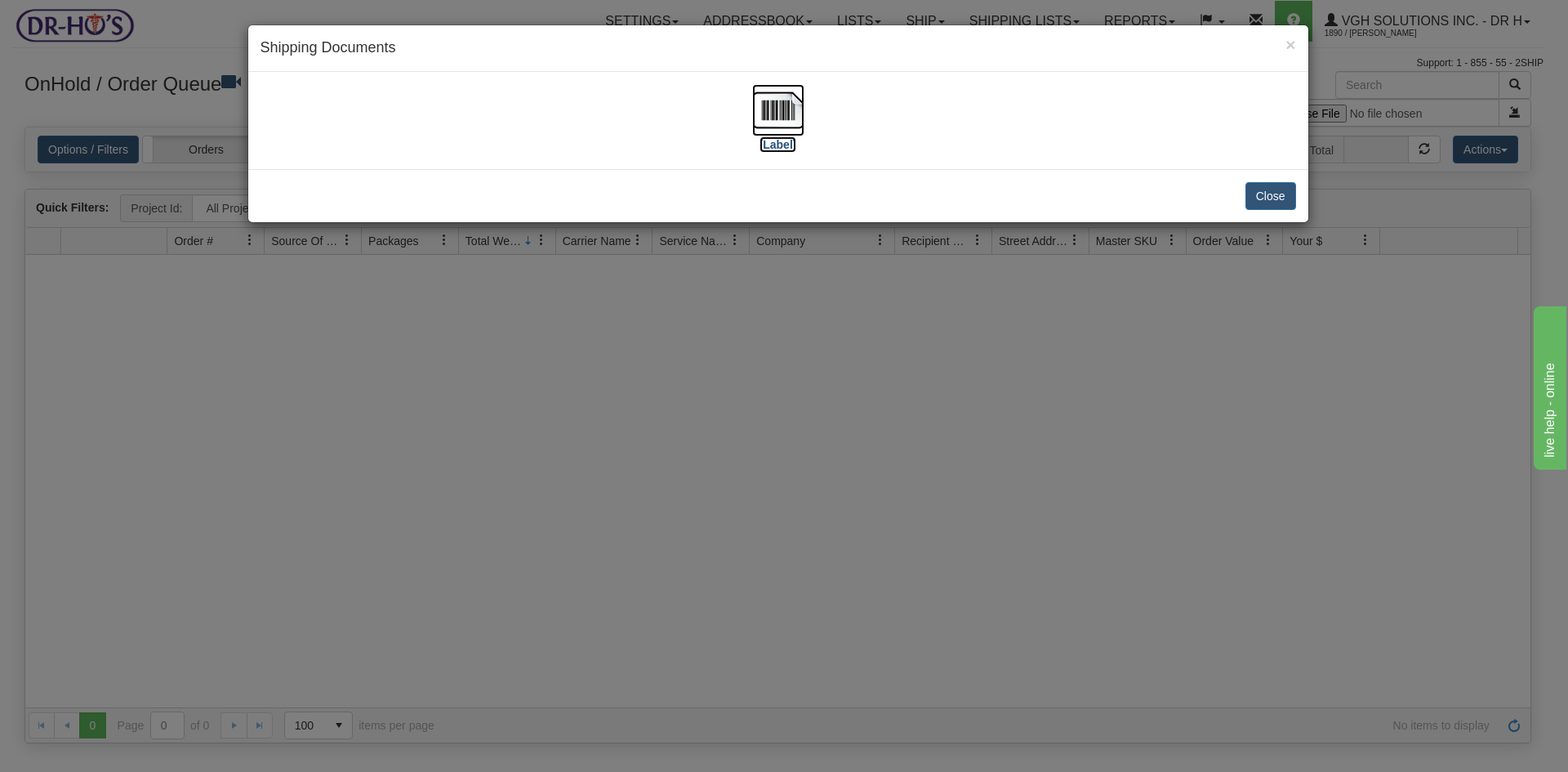
click at [785, 110] on img at bounding box center [777, 110] width 52 height 52
click at [1288, 193] on button "Close" at bounding box center [1270, 195] width 50 height 28
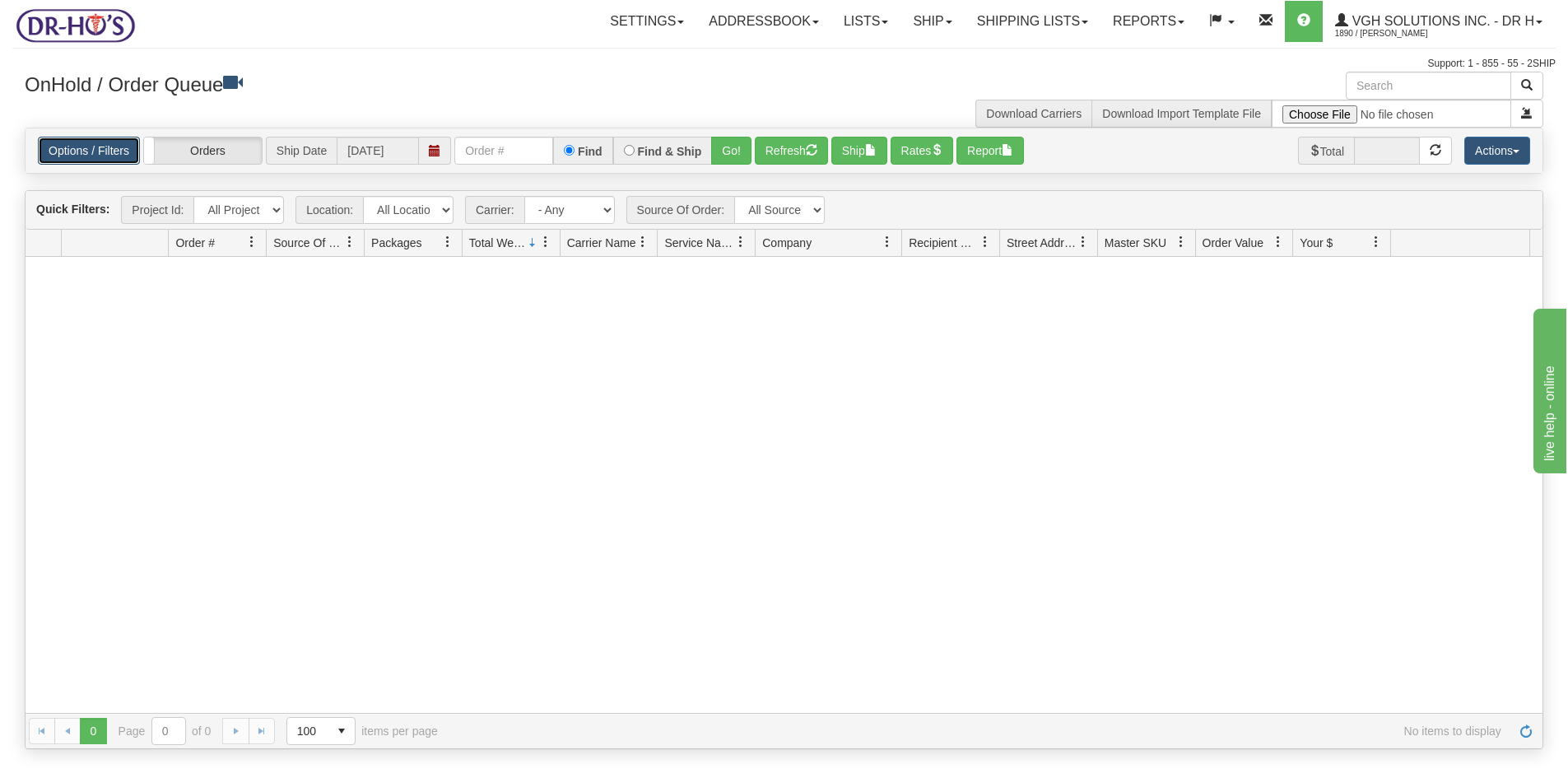
click at [92, 150] on link "Options / Filters" at bounding box center [88, 150] width 102 height 28
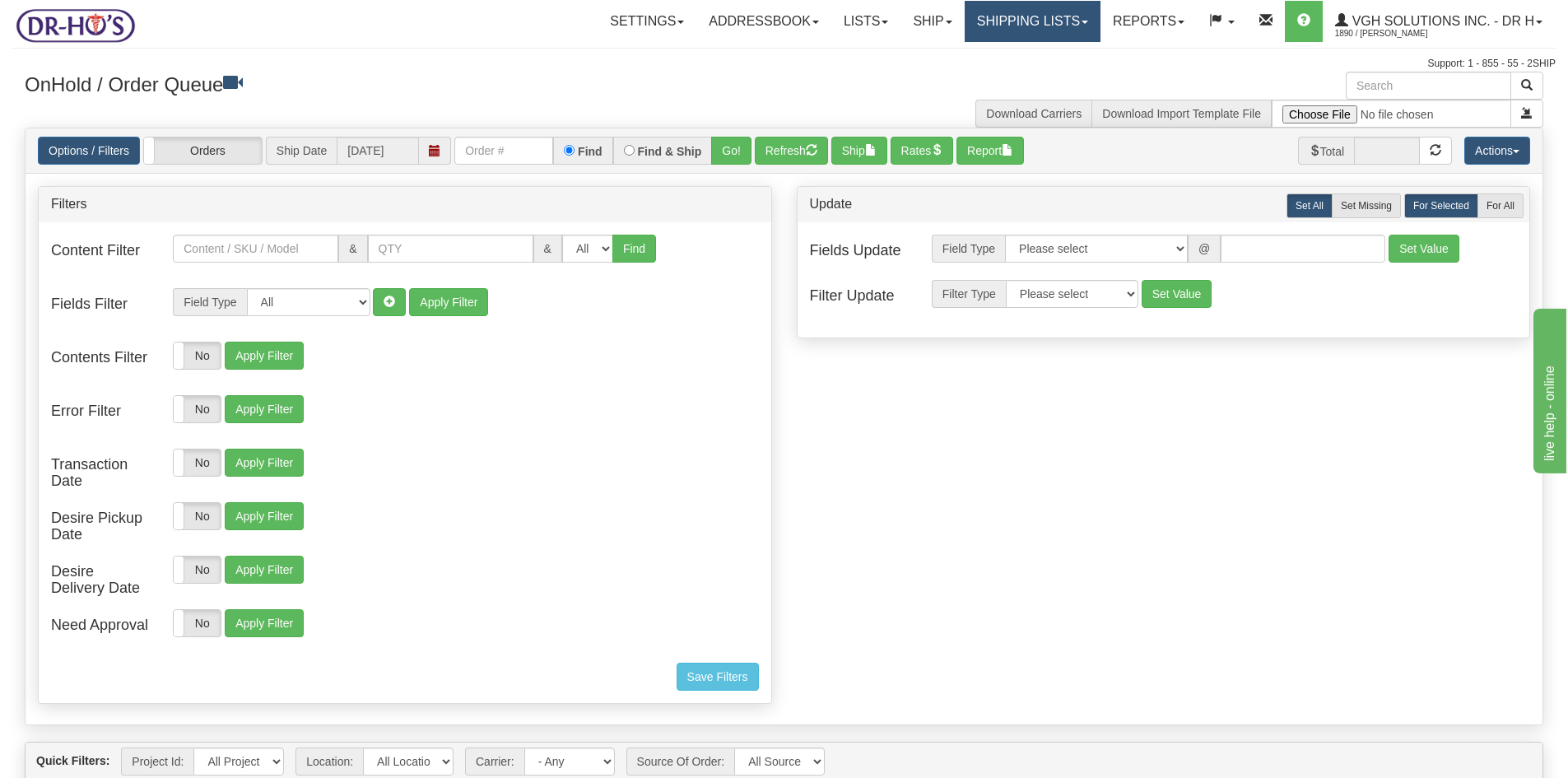
click at [1025, 23] on link "Shipping lists" at bounding box center [1031, 21] width 135 height 41
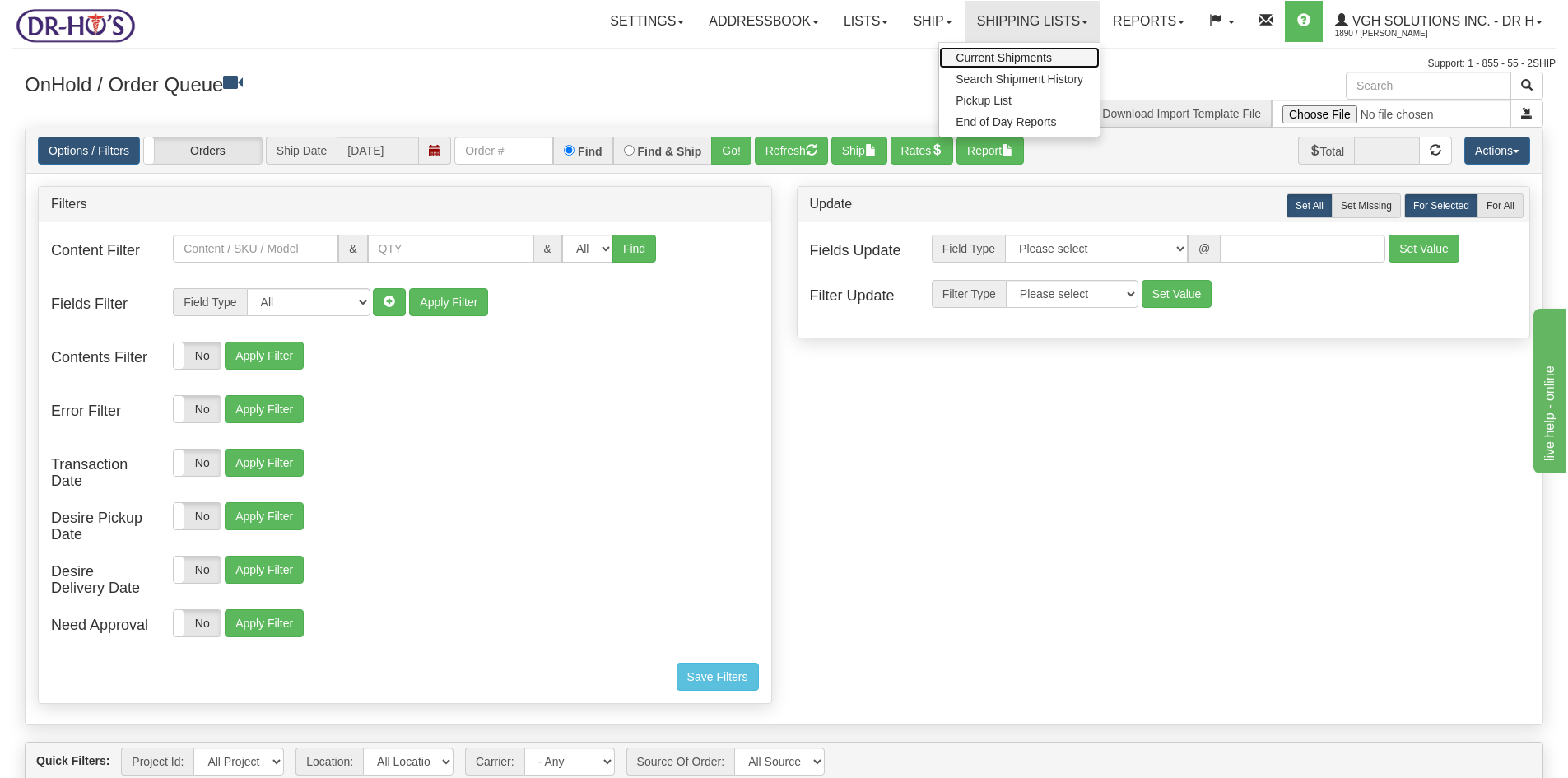
click at [995, 51] on span "Current Shipments" at bounding box center [1003, 58] width 96 height 13
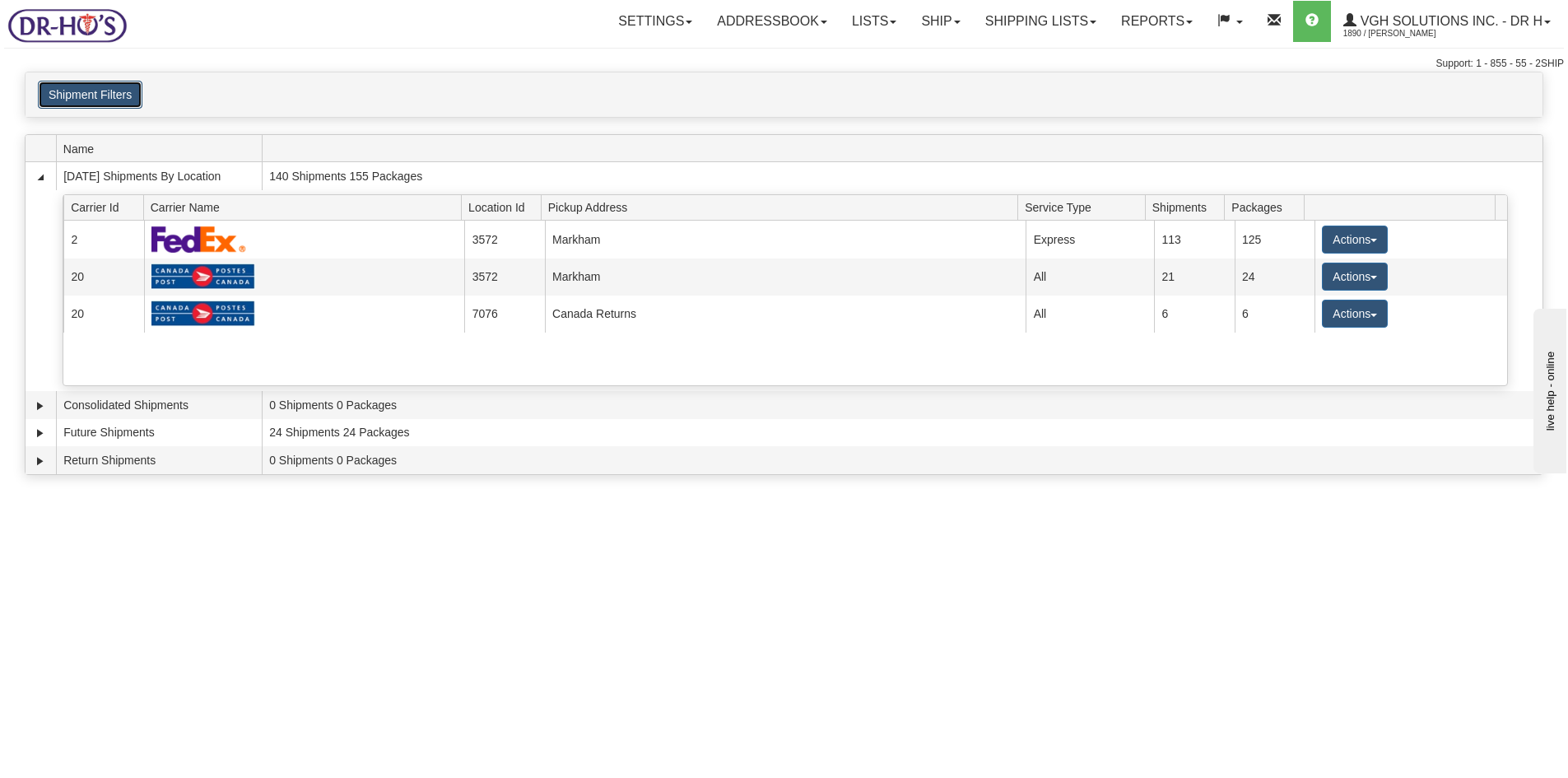
click at [67, 91] on button "Shipment Filters" at bounding box center [89, 94] width 105 height 28
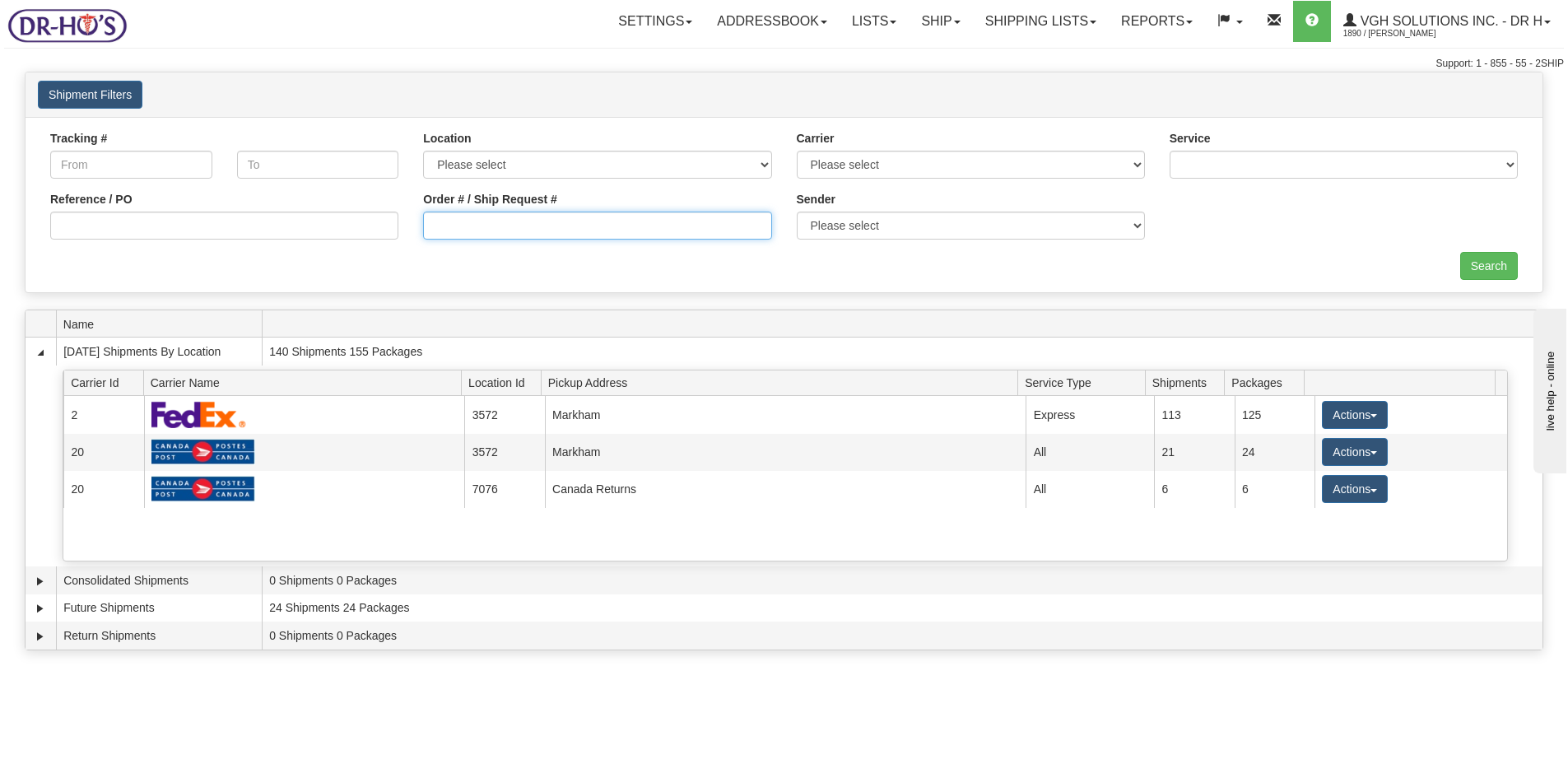
click at [495, 229] on input "Order # / Ship Request #" at bounding box center [597, 225] width 349 height 28
type input "1046027"
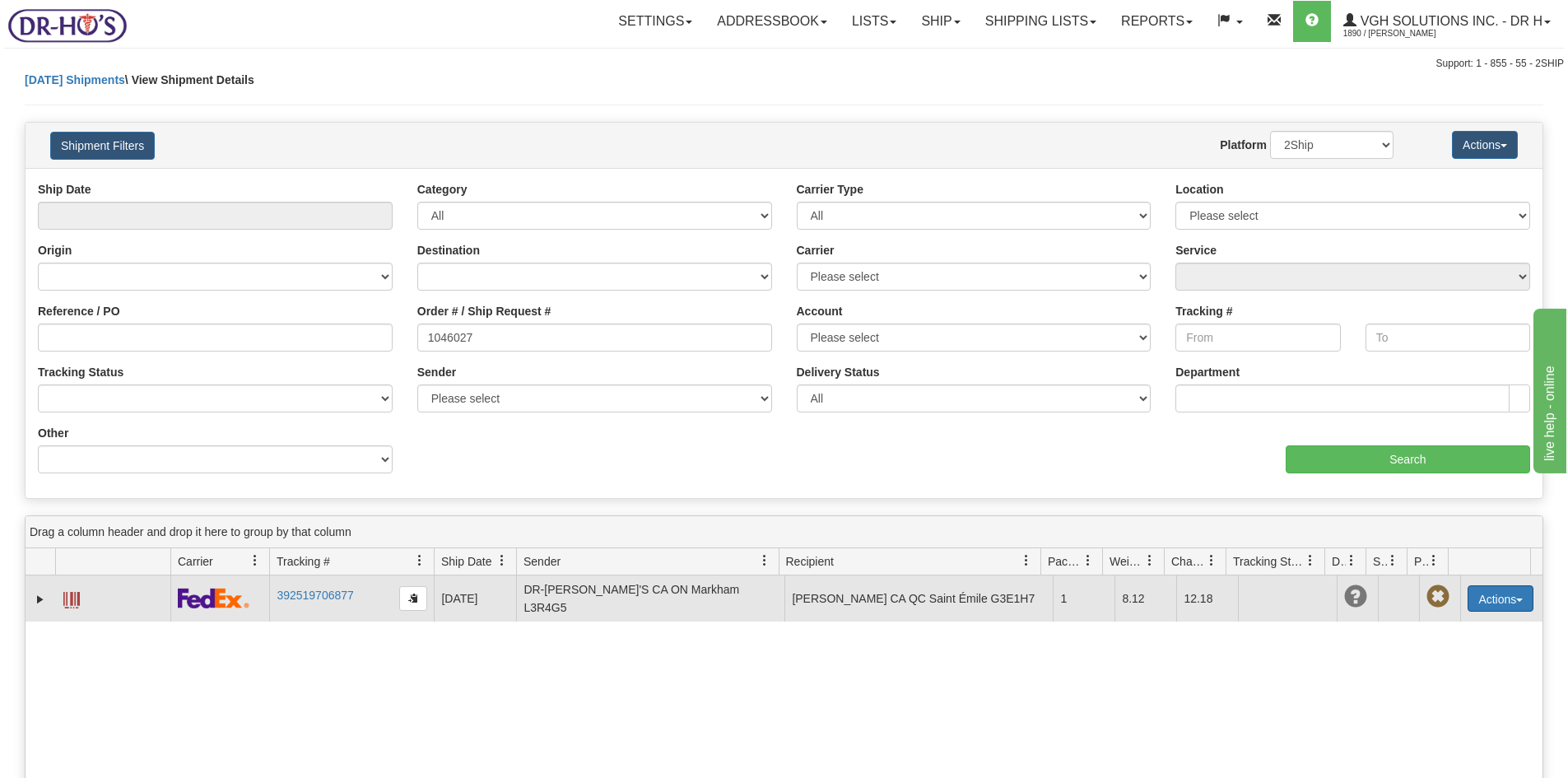
click at [1484, 596] on button "Actions" at bounding box center [1500, 597] width 66 height 26
click at [1417, 687] on span at bounding box center [1423, 693] width 12 height 12
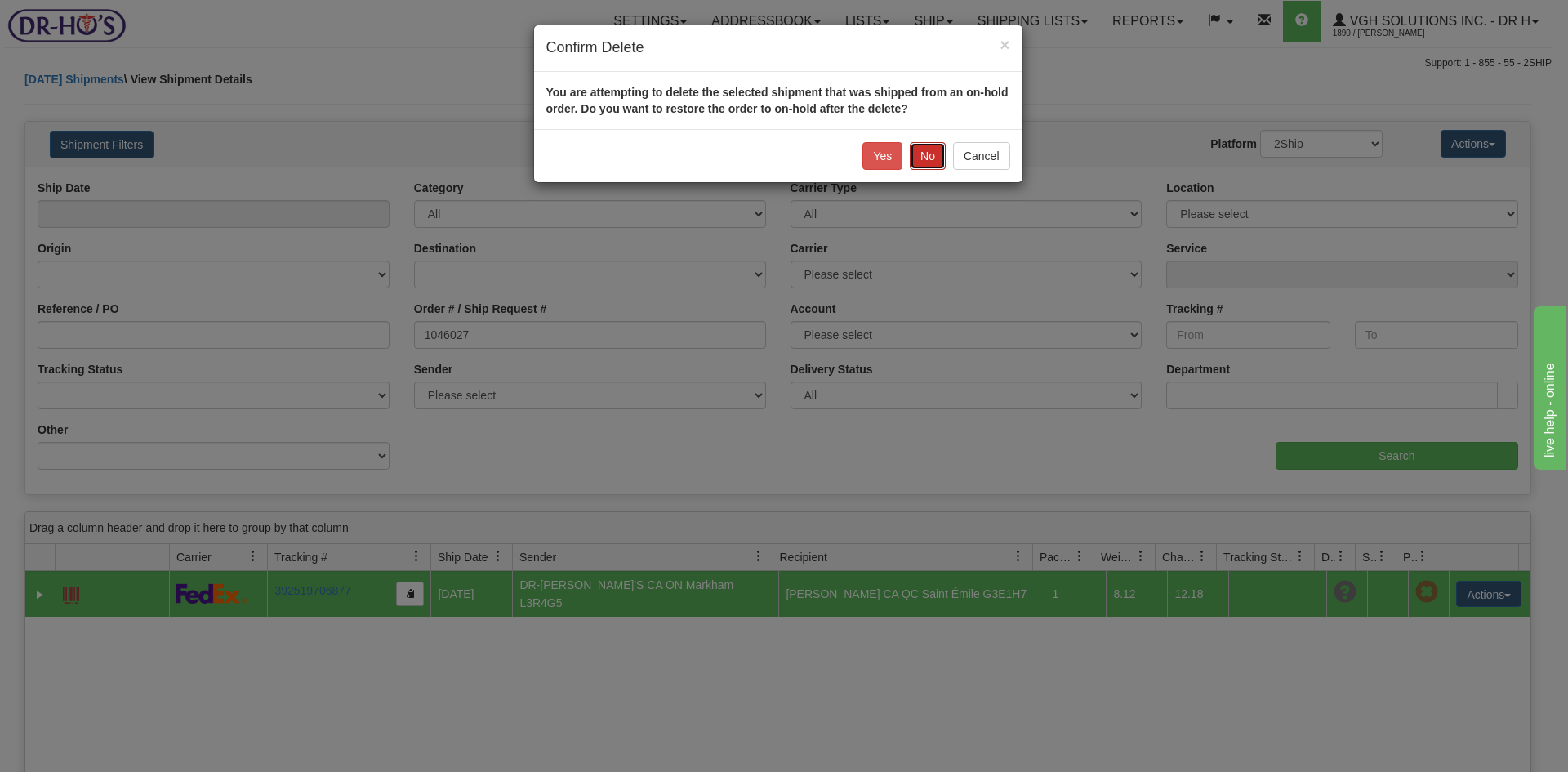
click at [932, 153] on button "No" at bounding box center [928, 155] width 36 height 28
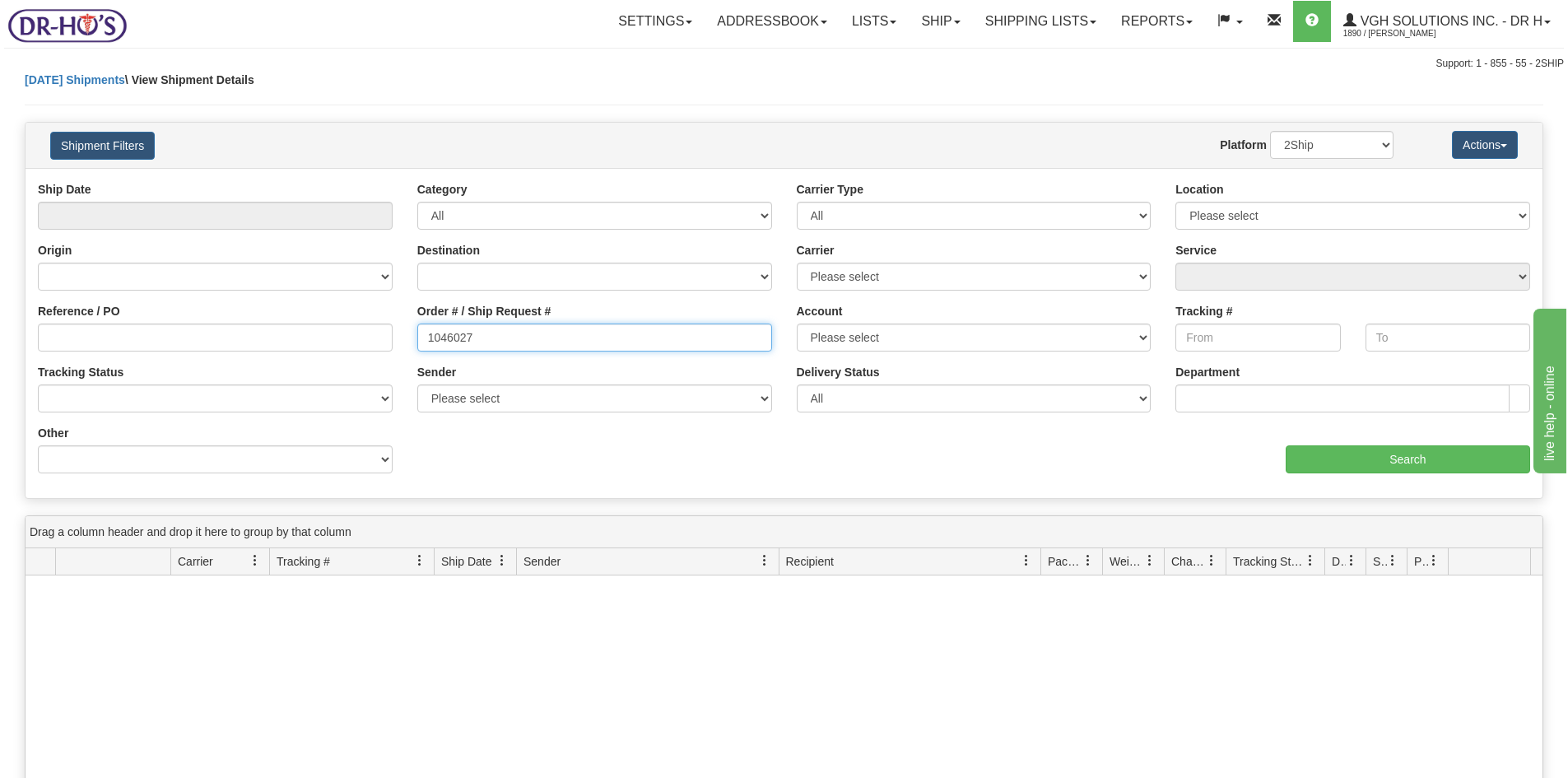
drag, startPoint x: 521, startPoint y: 338, endPoint x: 326, endPoint y: 353, distance: 195.6
click at [328, 182] on div "Reference / PO Order # / Ship Request # 1046027 Account Please select Purolator…" at bounding box center [784, 182] width 1517 height 0
type input "1046024"
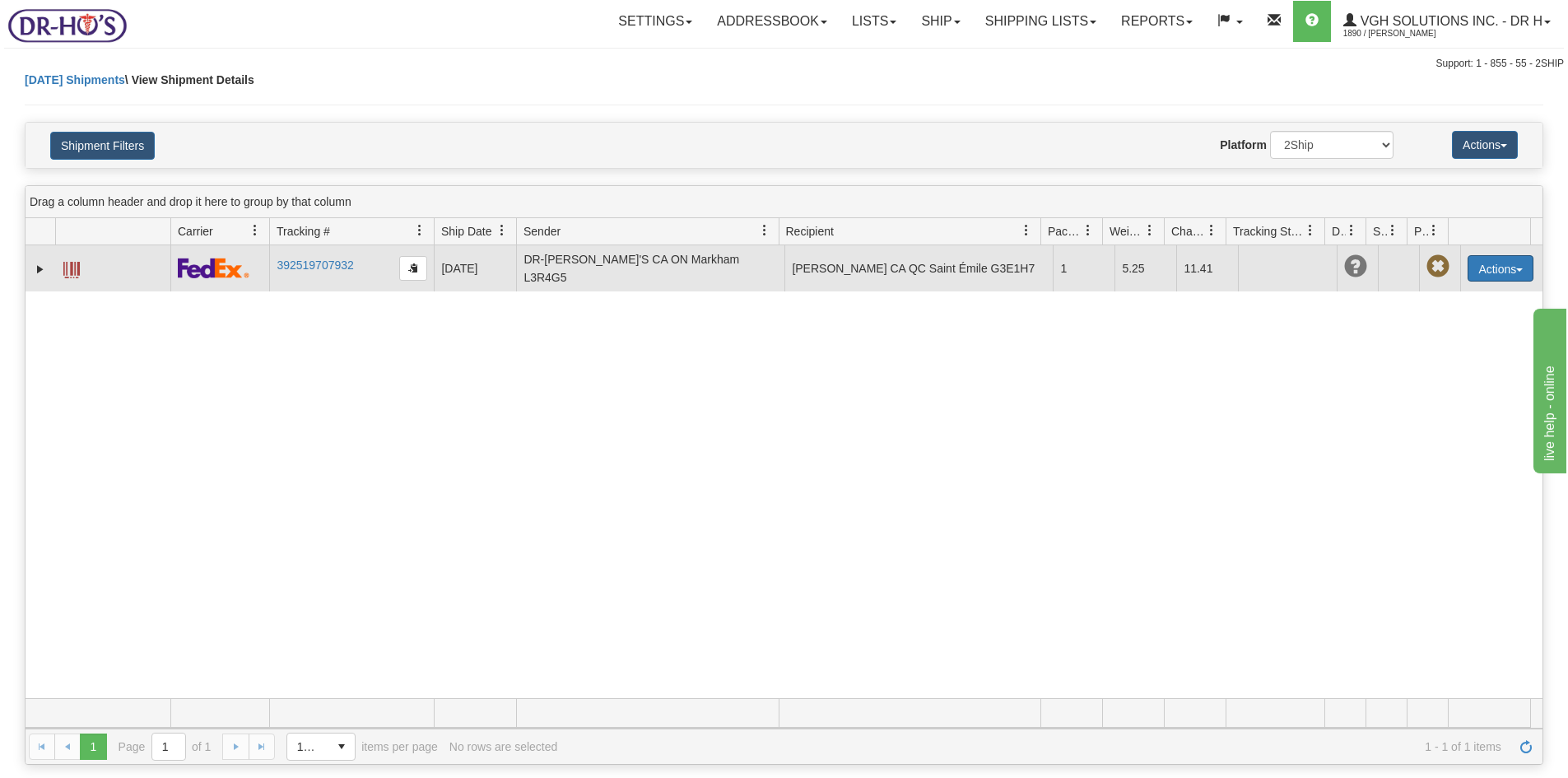
click at [1484, 266] on button "Actions" at bounding box center [1500, 268] width 66 height 26
click at [1417, 360] on span at bounding box center [1423, 362] width 12 height 12
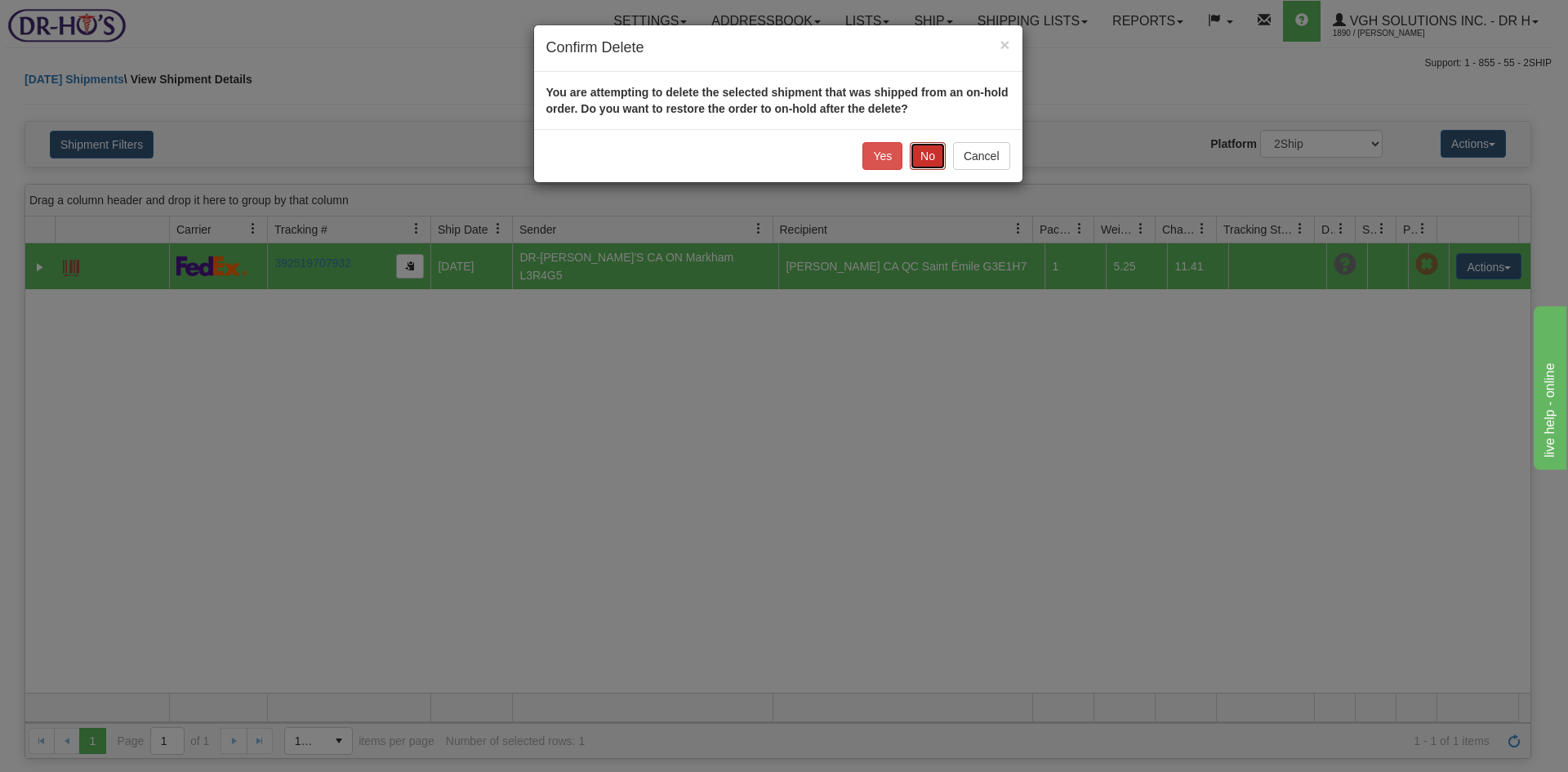
click at [933, 157] on button "No" at bounding box center [928, 155] width 36 height 28
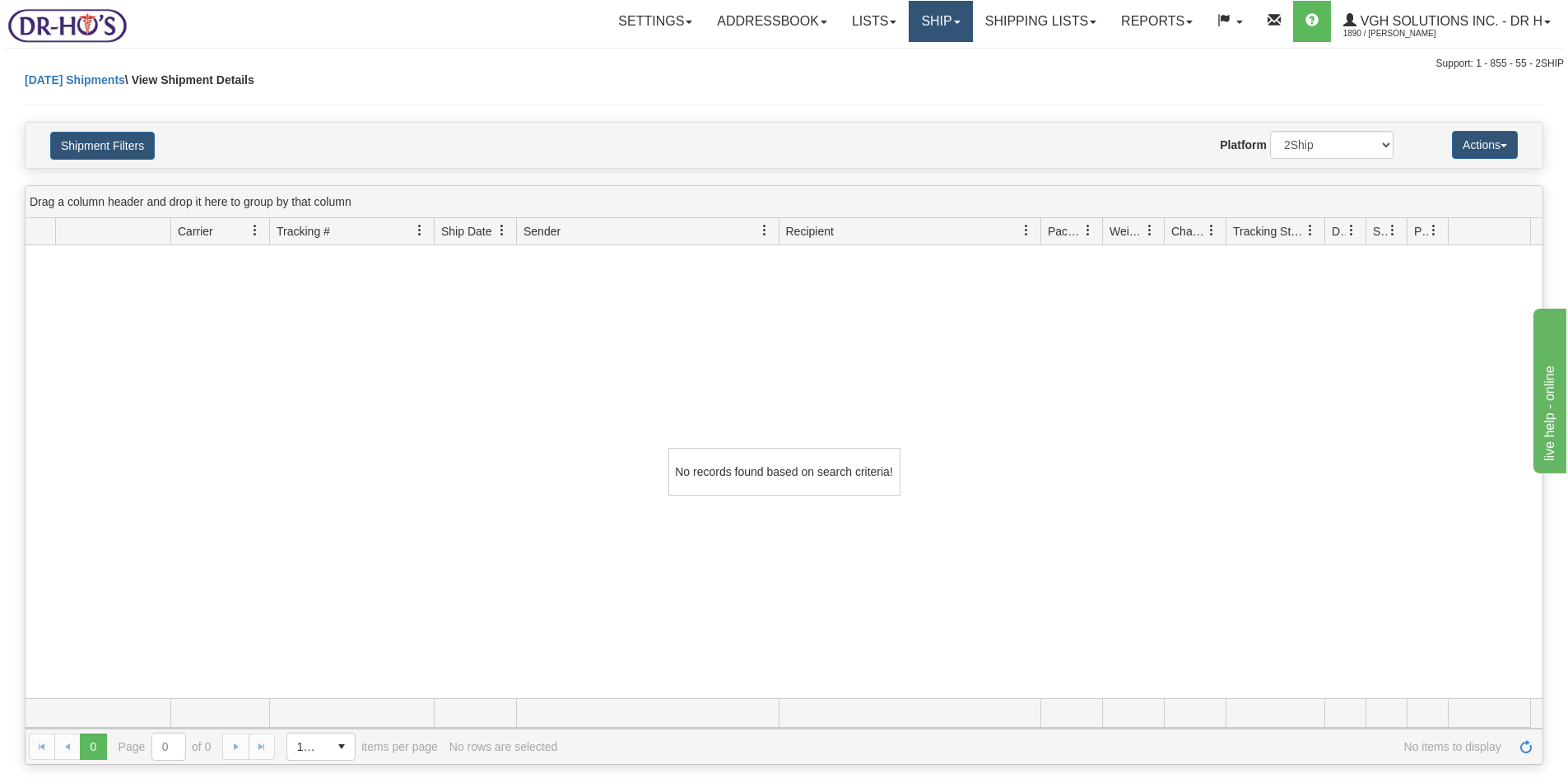
click at [920, 24] on link "Ship" at bounding box center [940, 21] width 63 height 41
click at [860, 56] on span "Ship Screen" at bounding box center [870, 58] width 62 height 13
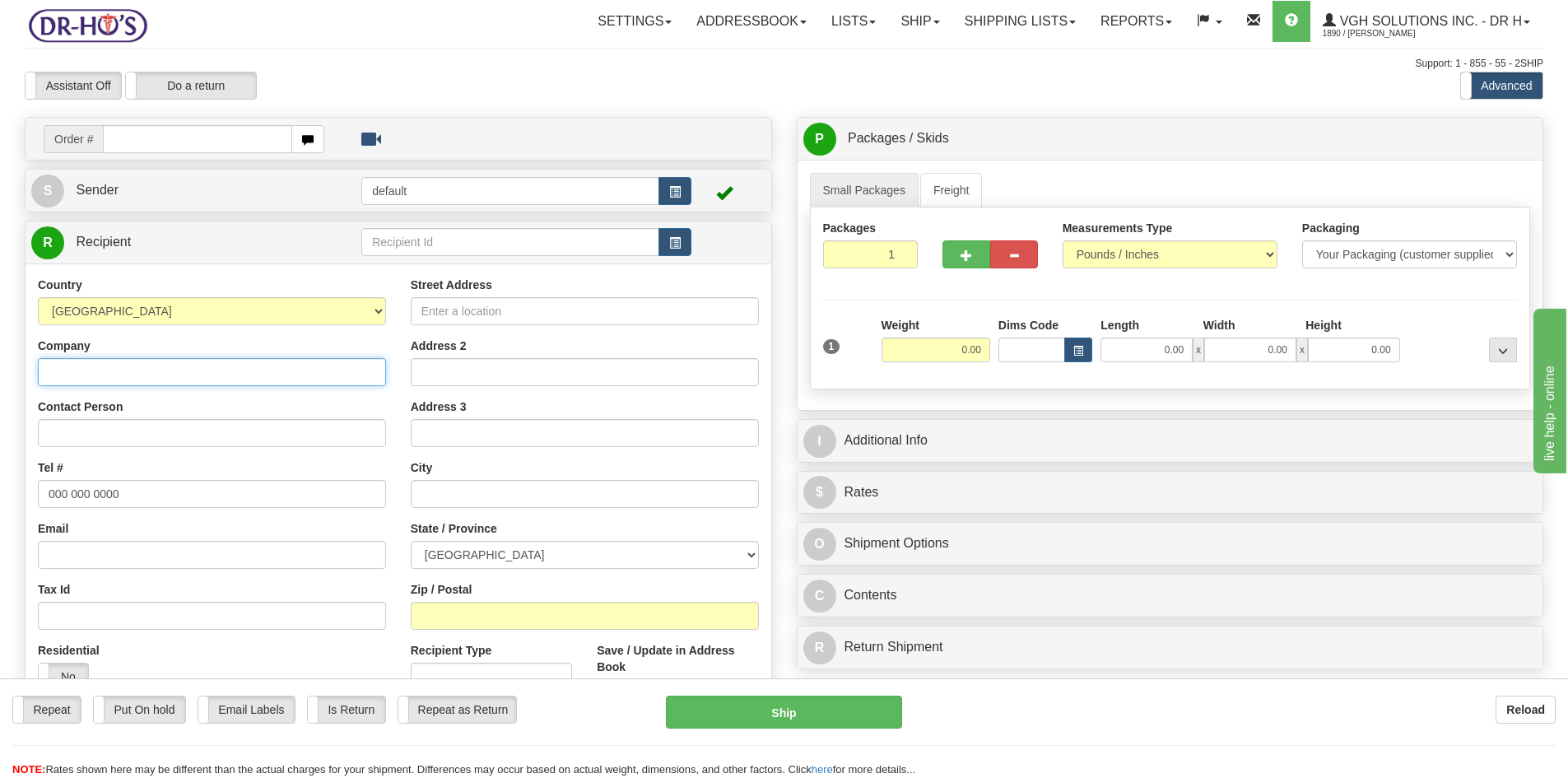
click at [83, 368] on input "Company" at bounding box center [211, 372] width 349 height 28
type input "c"
click at [101, 366] on input "Company" at bounding box center [211, 372] width 349 height 28
click at [90, 419] on input "Contact Person" at bounding box center [211, 432] width 349 height 28
type input "c"
